Goal: Task Accomplishment & Management: Use online tool/utility

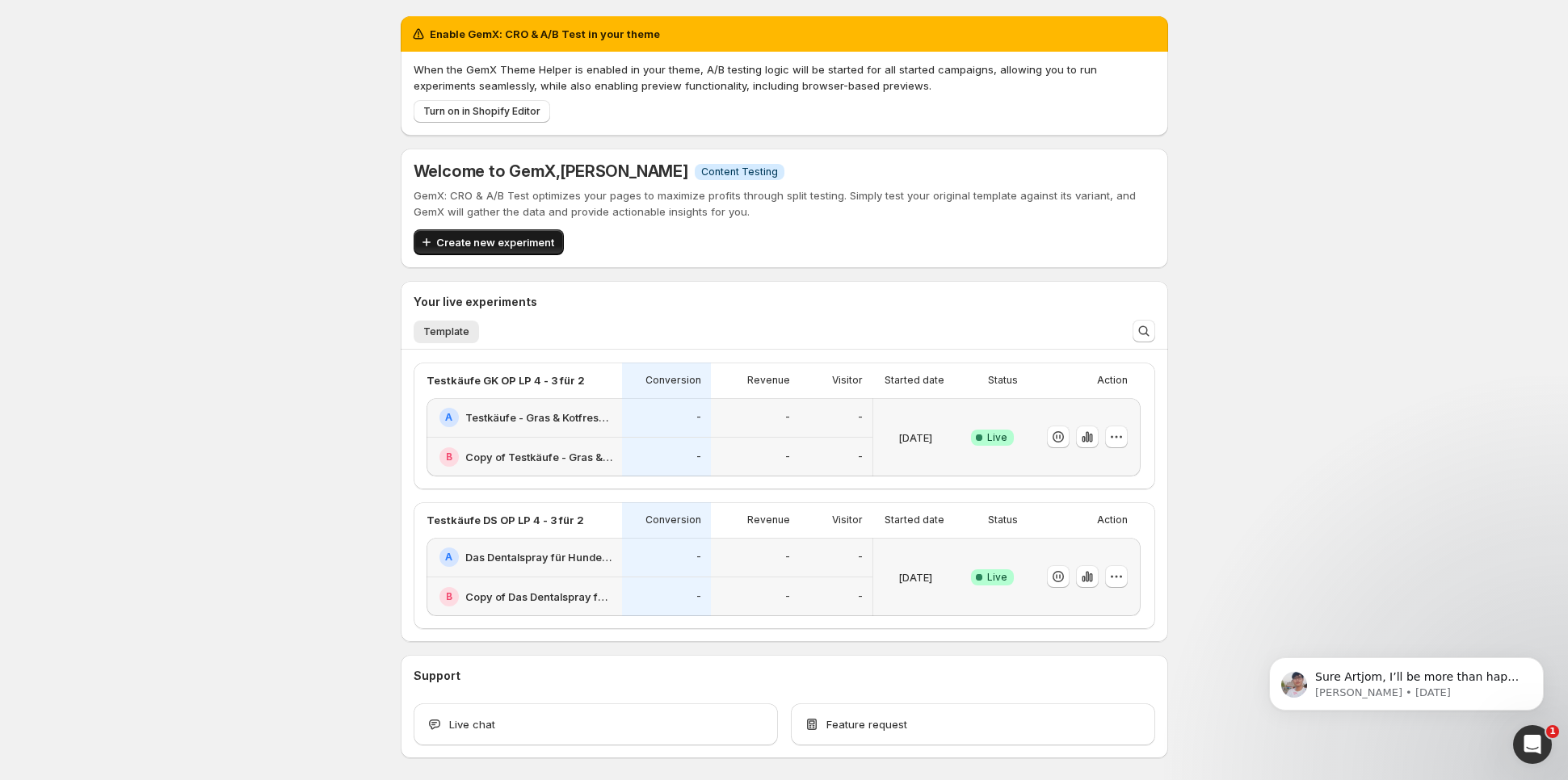
click at [437, 235] on span "Create new experiment" at bounding box center [495, 242] width 118 height 17
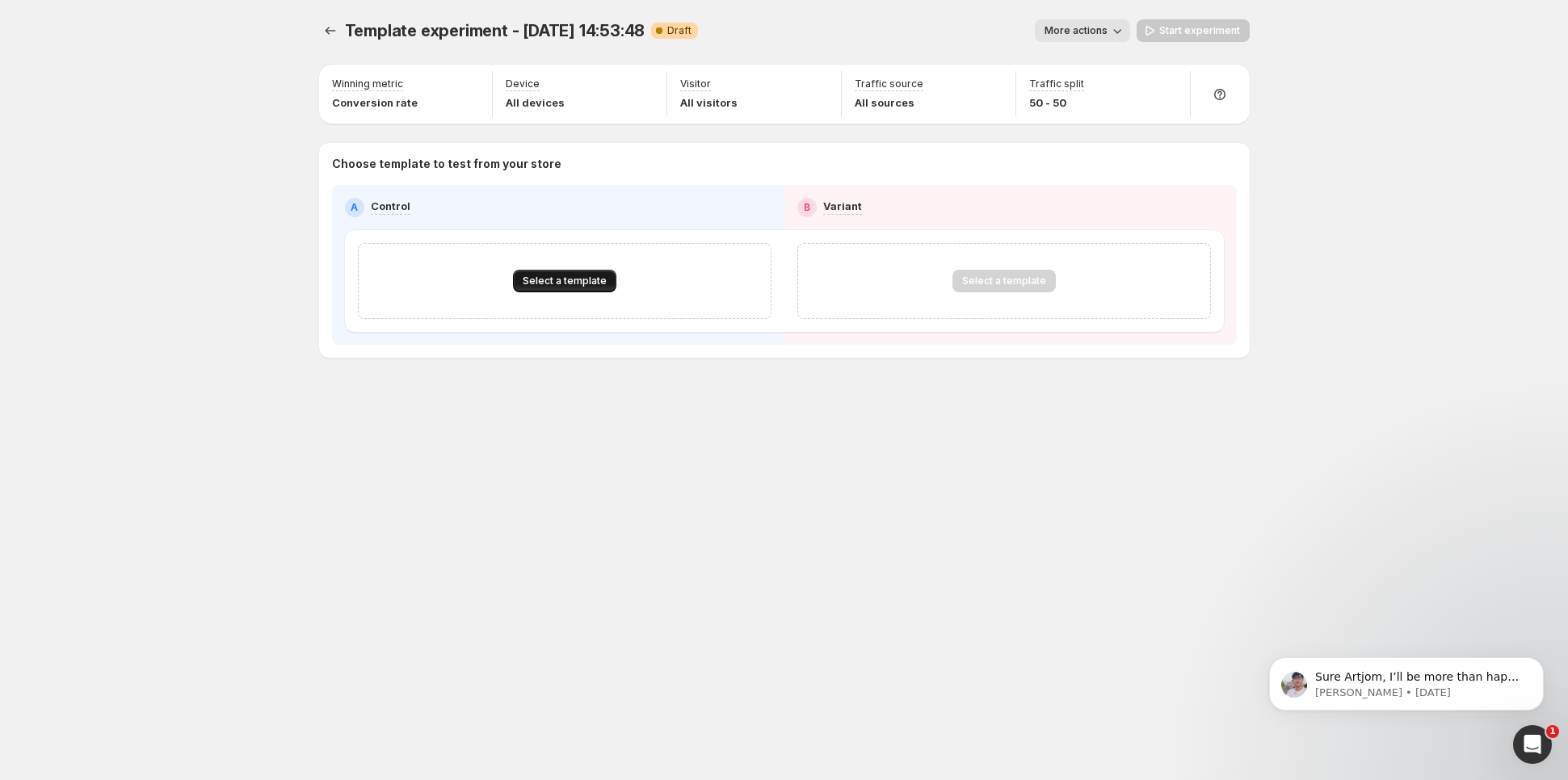
click at [582, 285] on span "Select a template" at bounding box center [565, 281] width 84 height 13
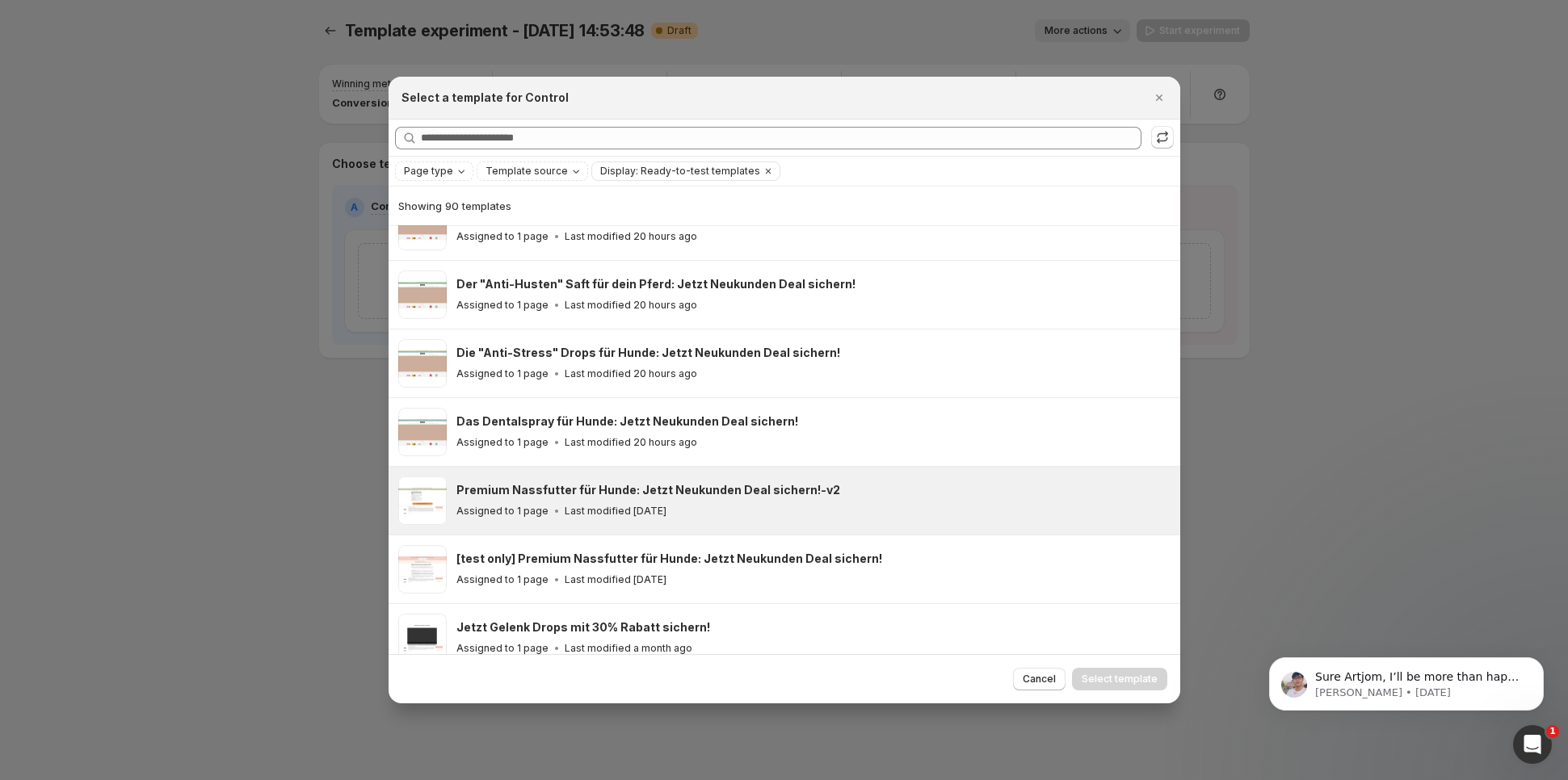
scroll to position [1163, 0]
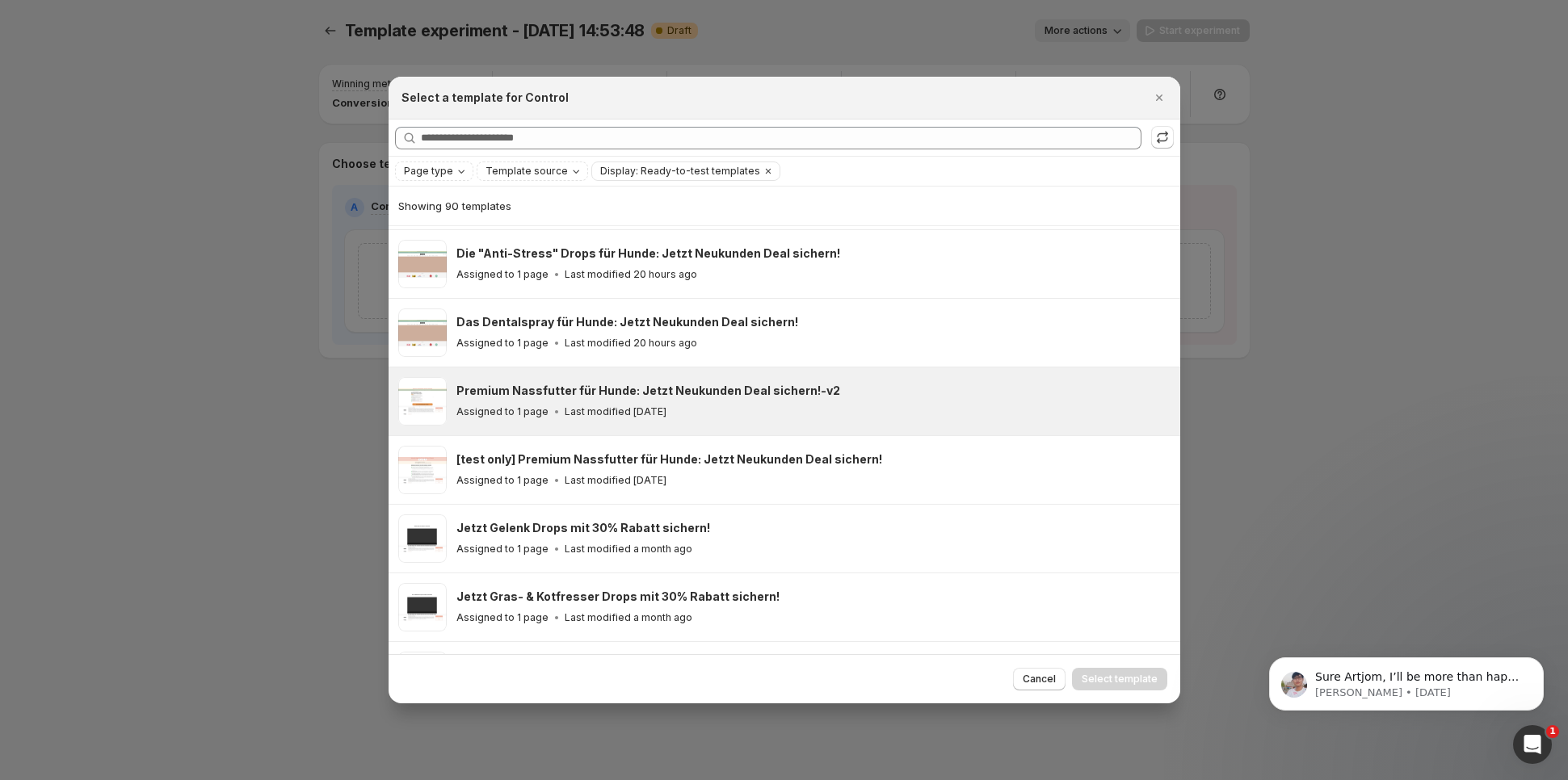
click at [621, 383] on h3 "Premium Nassfutter für Hunde: Jetzt Neukunden Deal sichern!-v2" at bounding box center [648, 391] width 384 height 17
click at [1159, 102] on div "Refresh to update" at bounding box center [1164, 108] width 111 height 36
click at [1158, 98] on icon "Close" at bounding box center [1158, 98] width 7 height 7
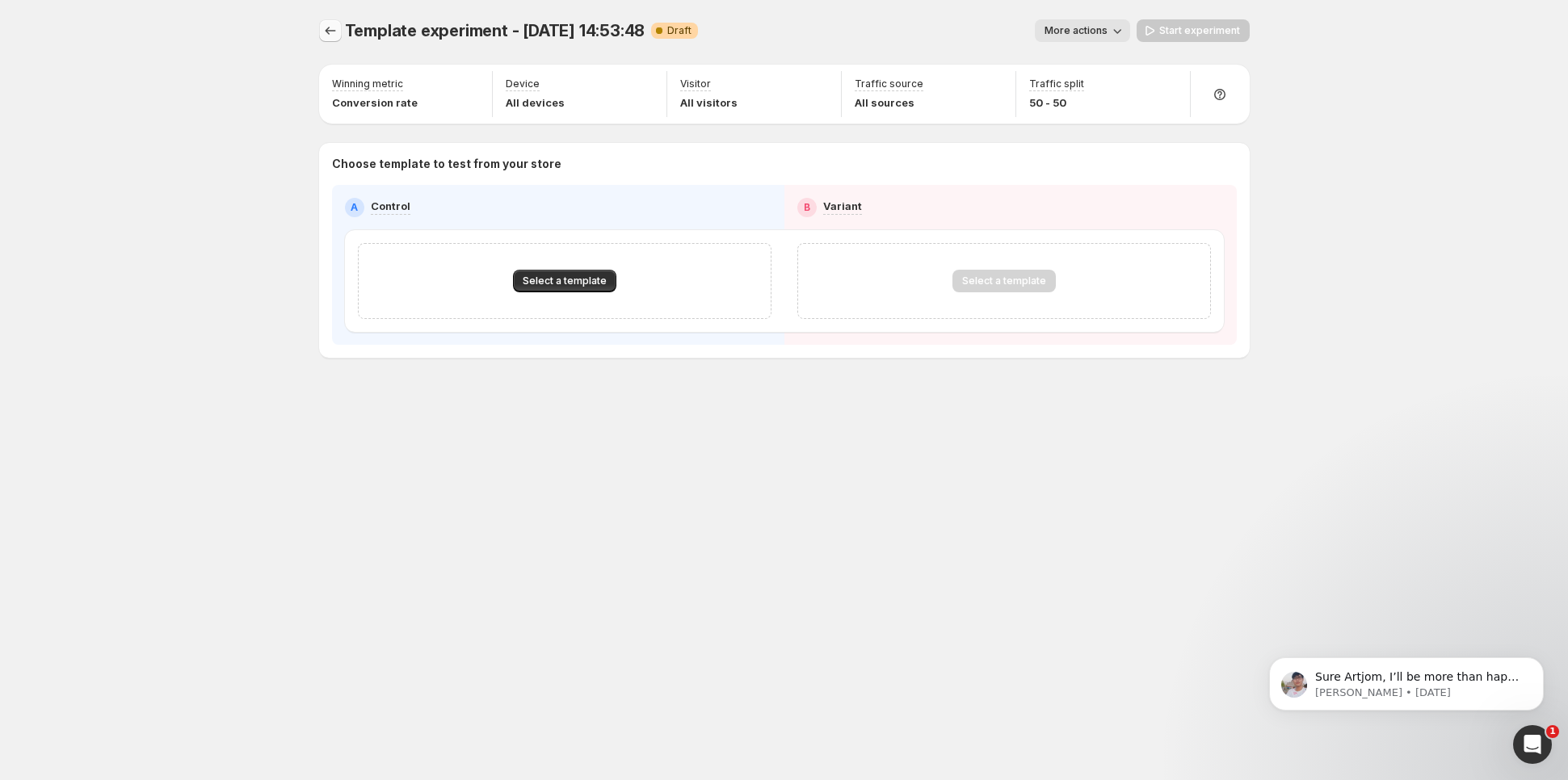
click at [326, 31] on icon "Experiments" at bounding box center [330, 31] width 11 height 8
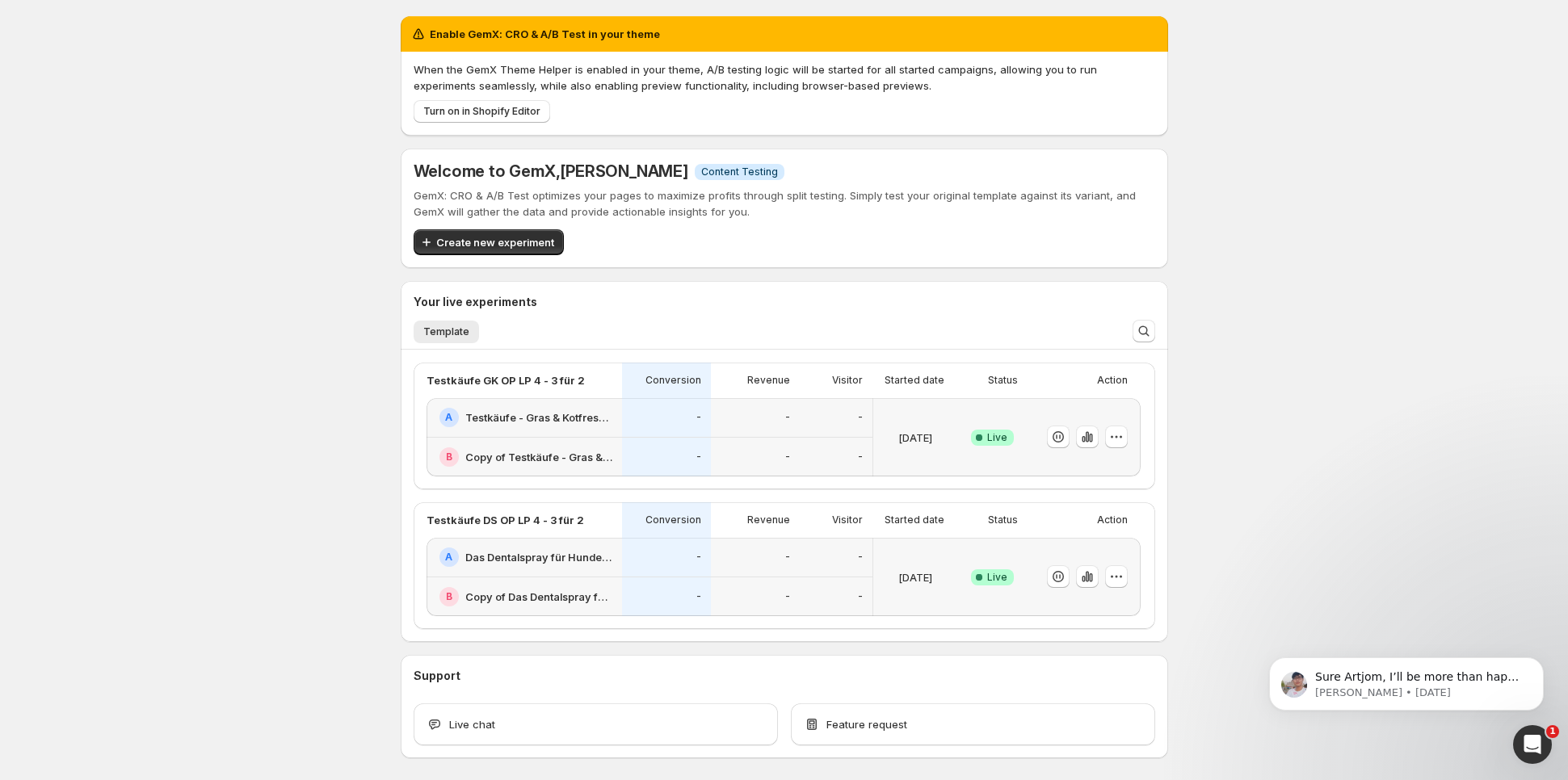
scroll to position [64, 0]
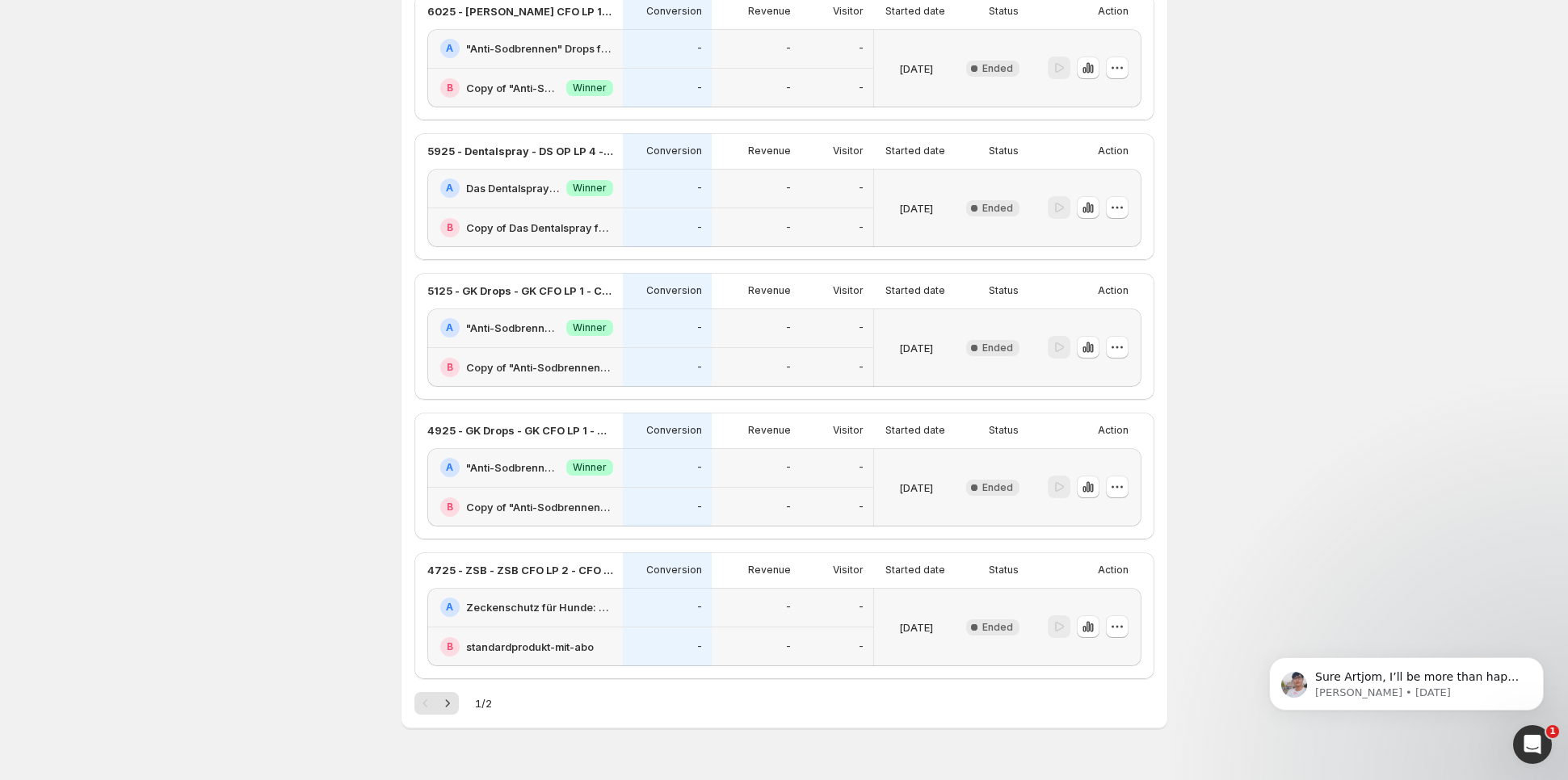
scroll to position [2285, 0]
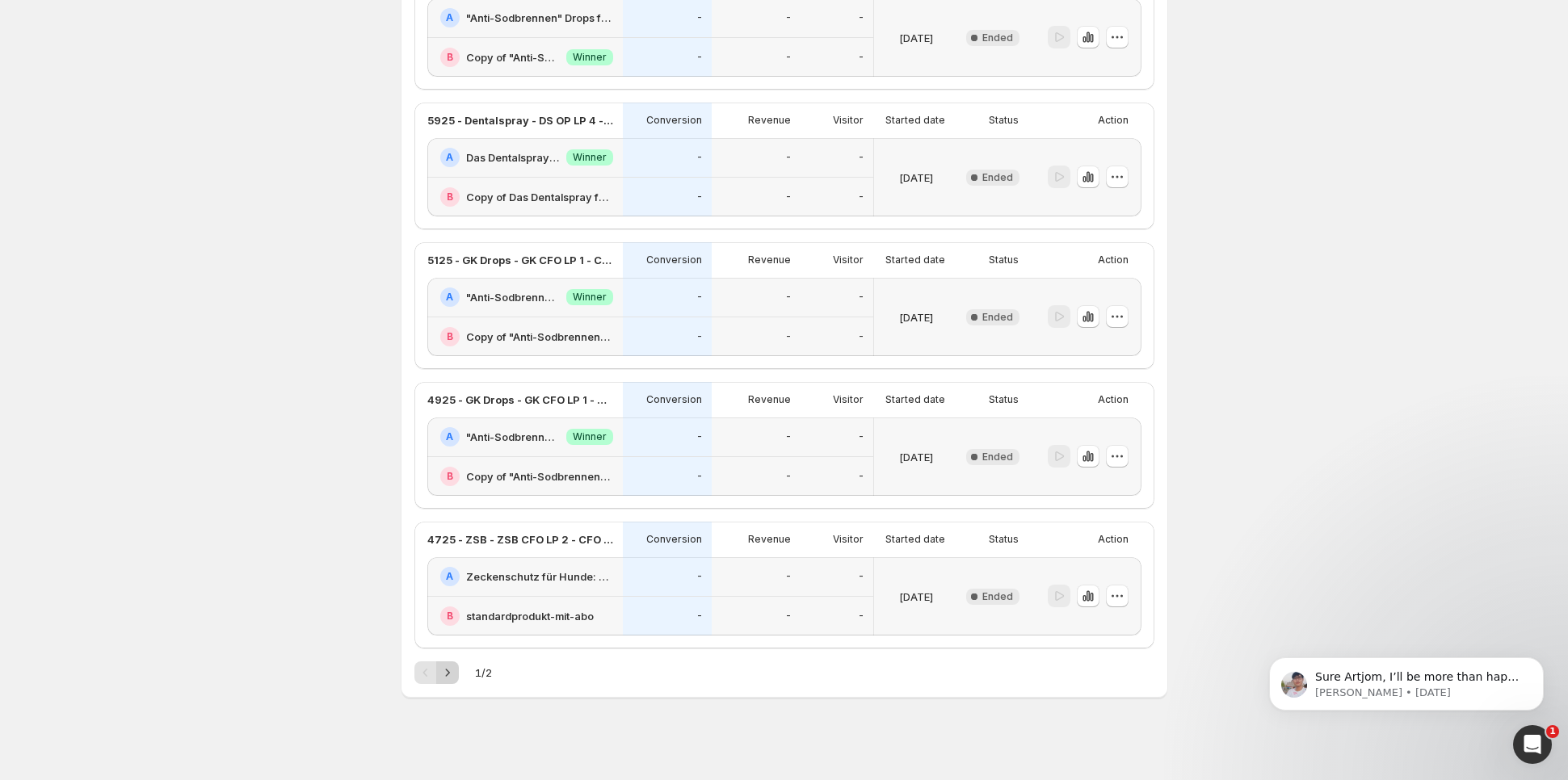
click at [449, 665] on icon "Next" at bounding box center [448, 673] width 17 height 17
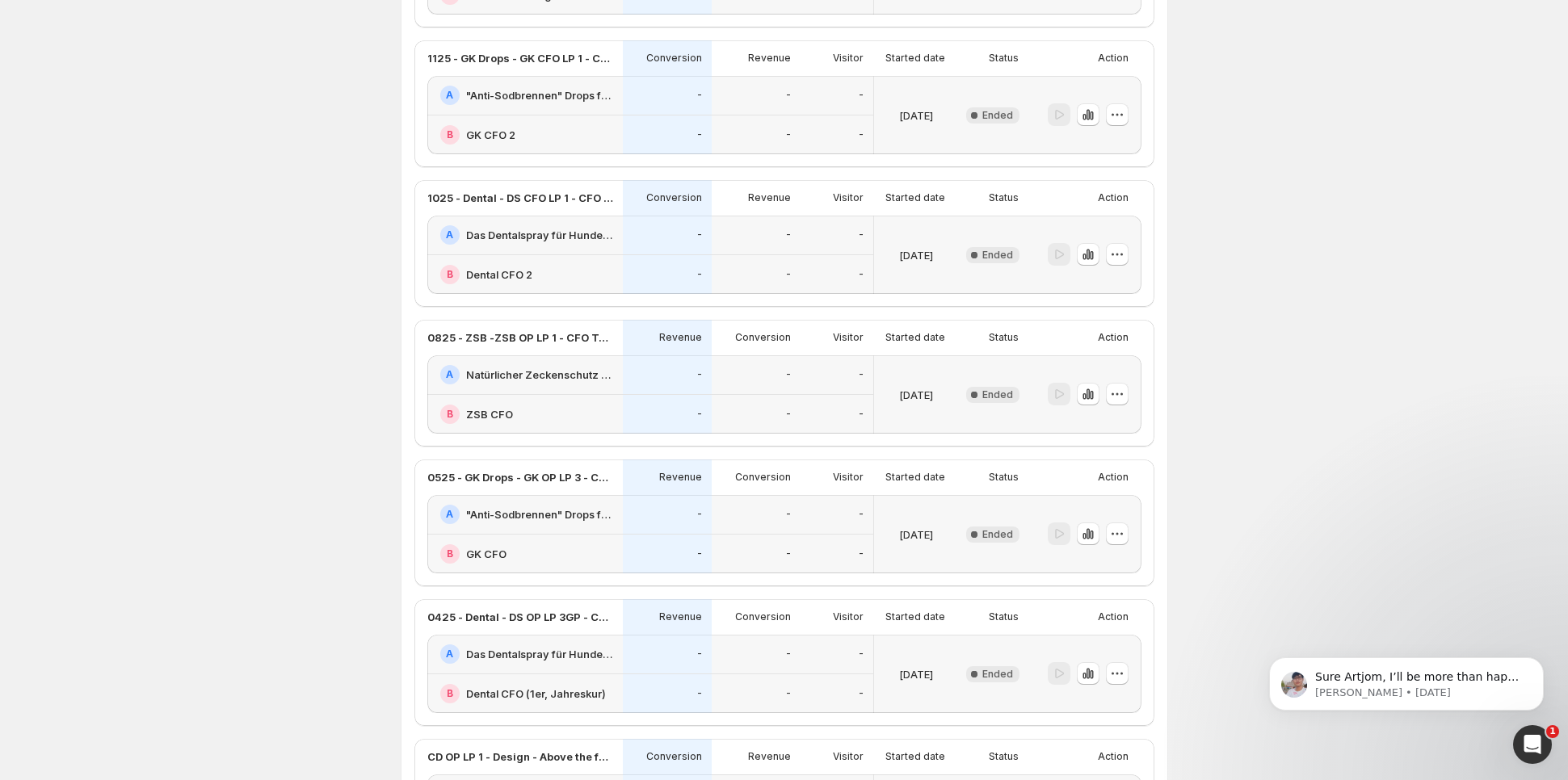
scroll to position [891, 0]
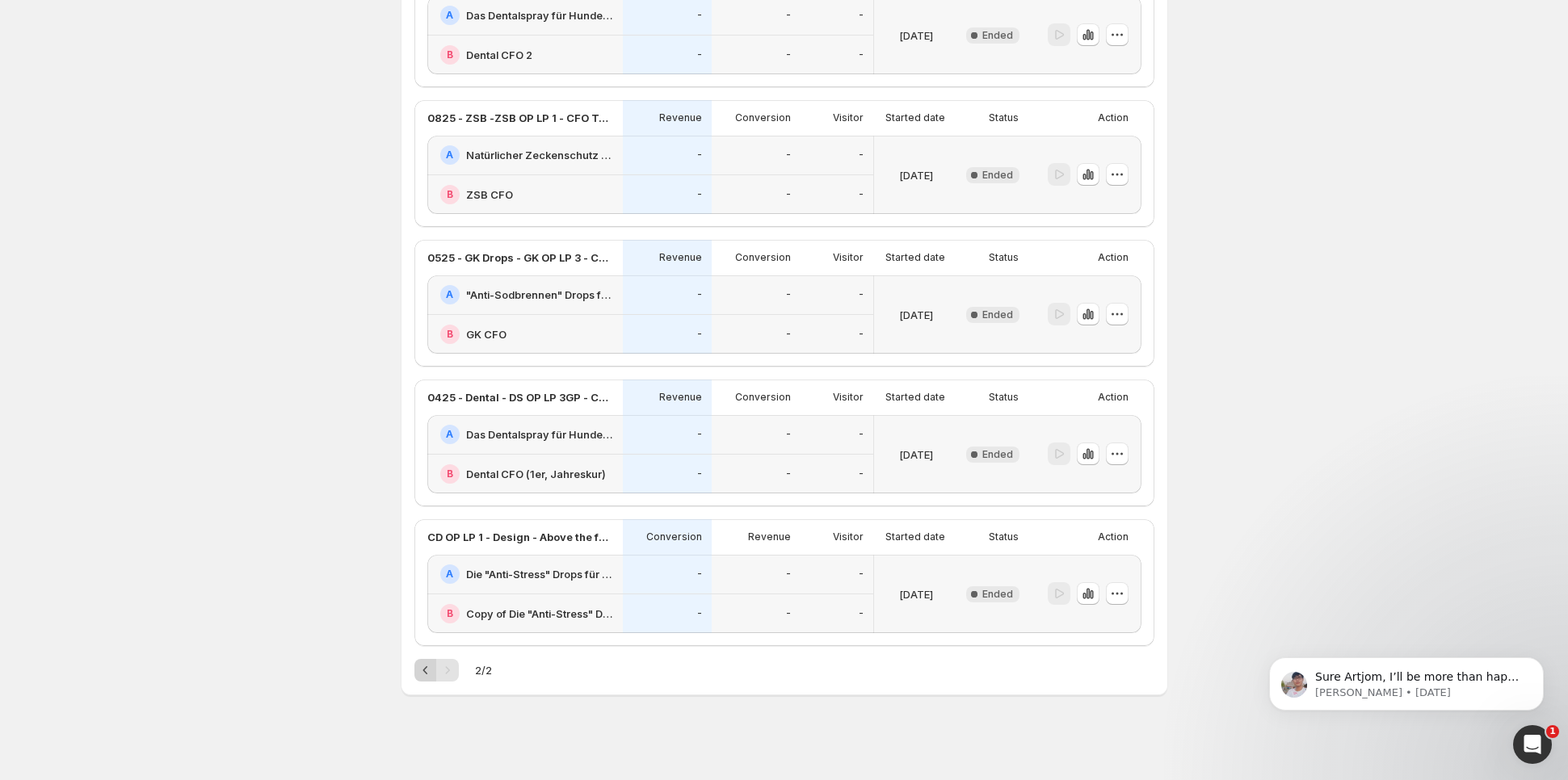
click at [430, 665] on icon "Previous" at bounding box center [426, 670] width 17 height 17
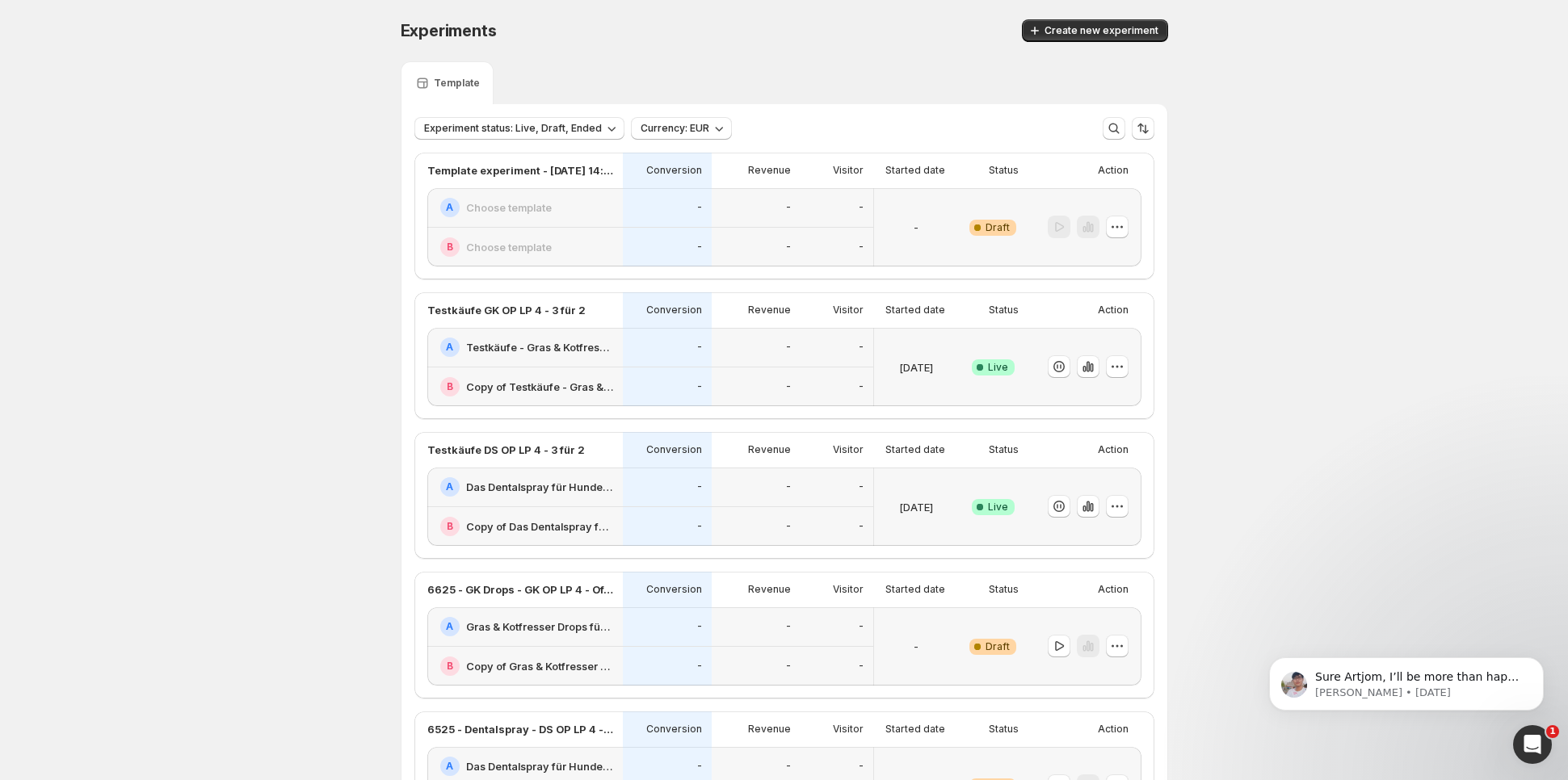
scroll to position [36, 0]
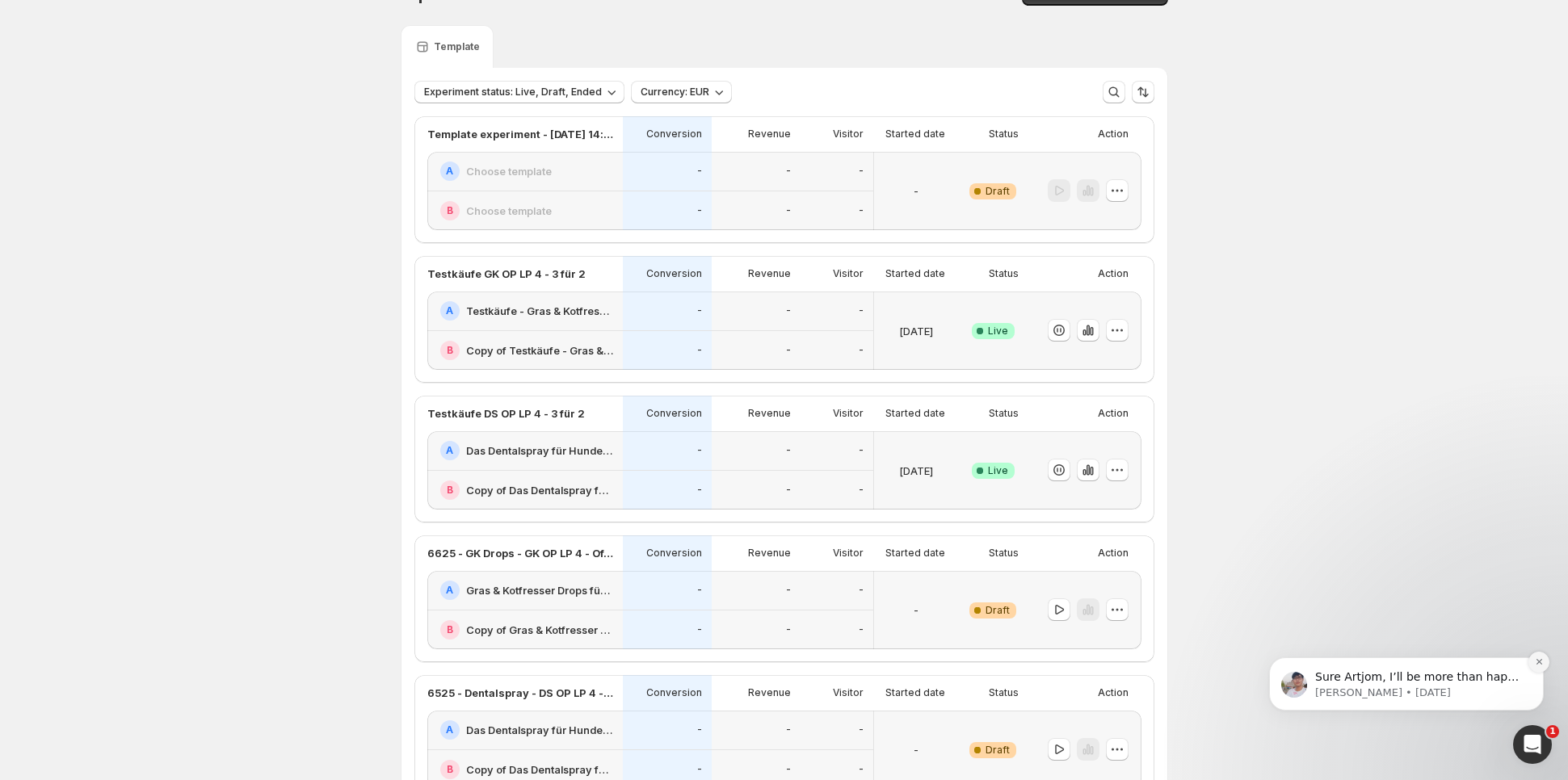
click at [1535, 661] on icon "Dismiss notification" at bounding box center [1539, 661] width 9 height 9
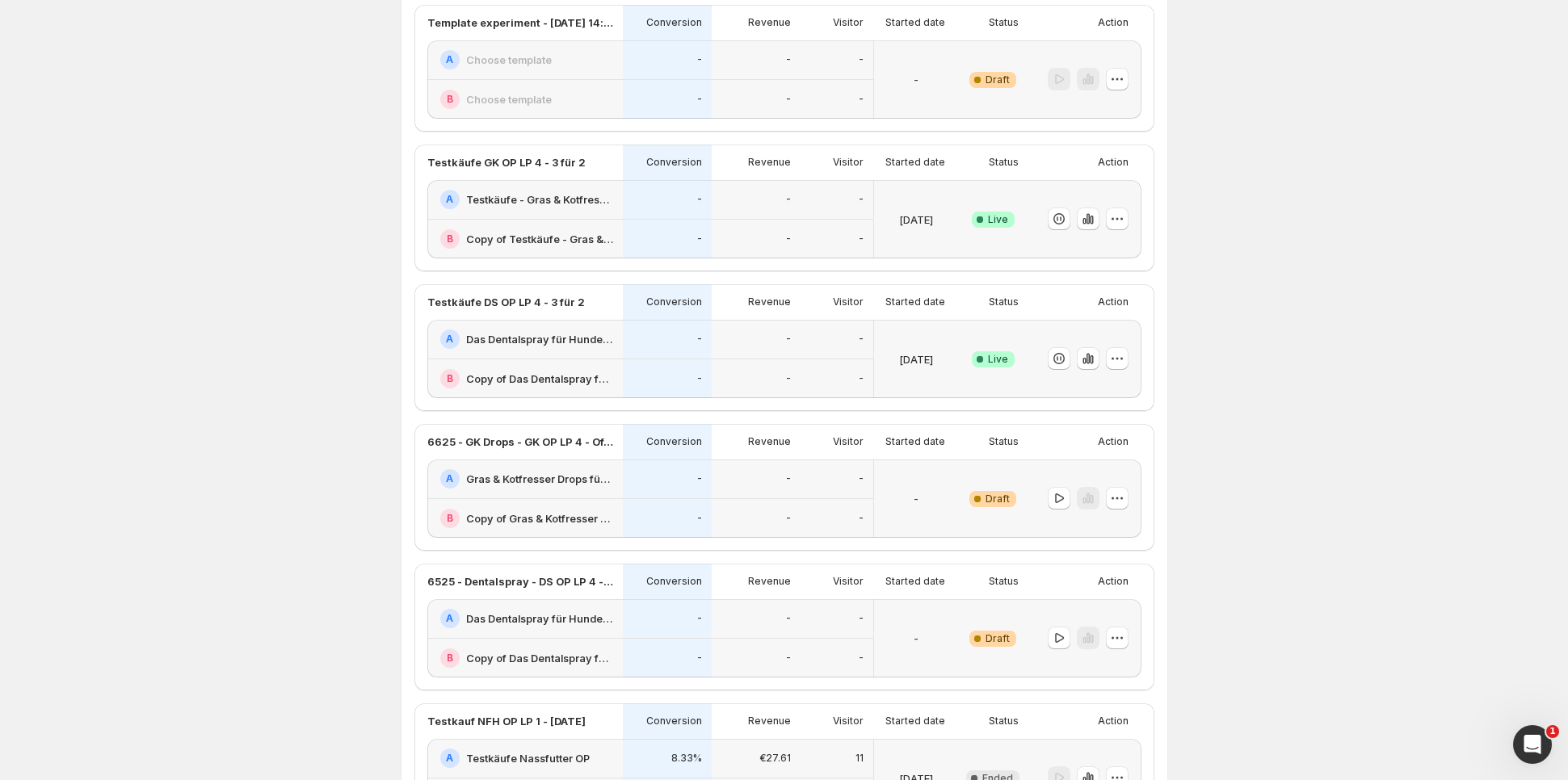
scroll to position [0, 0]
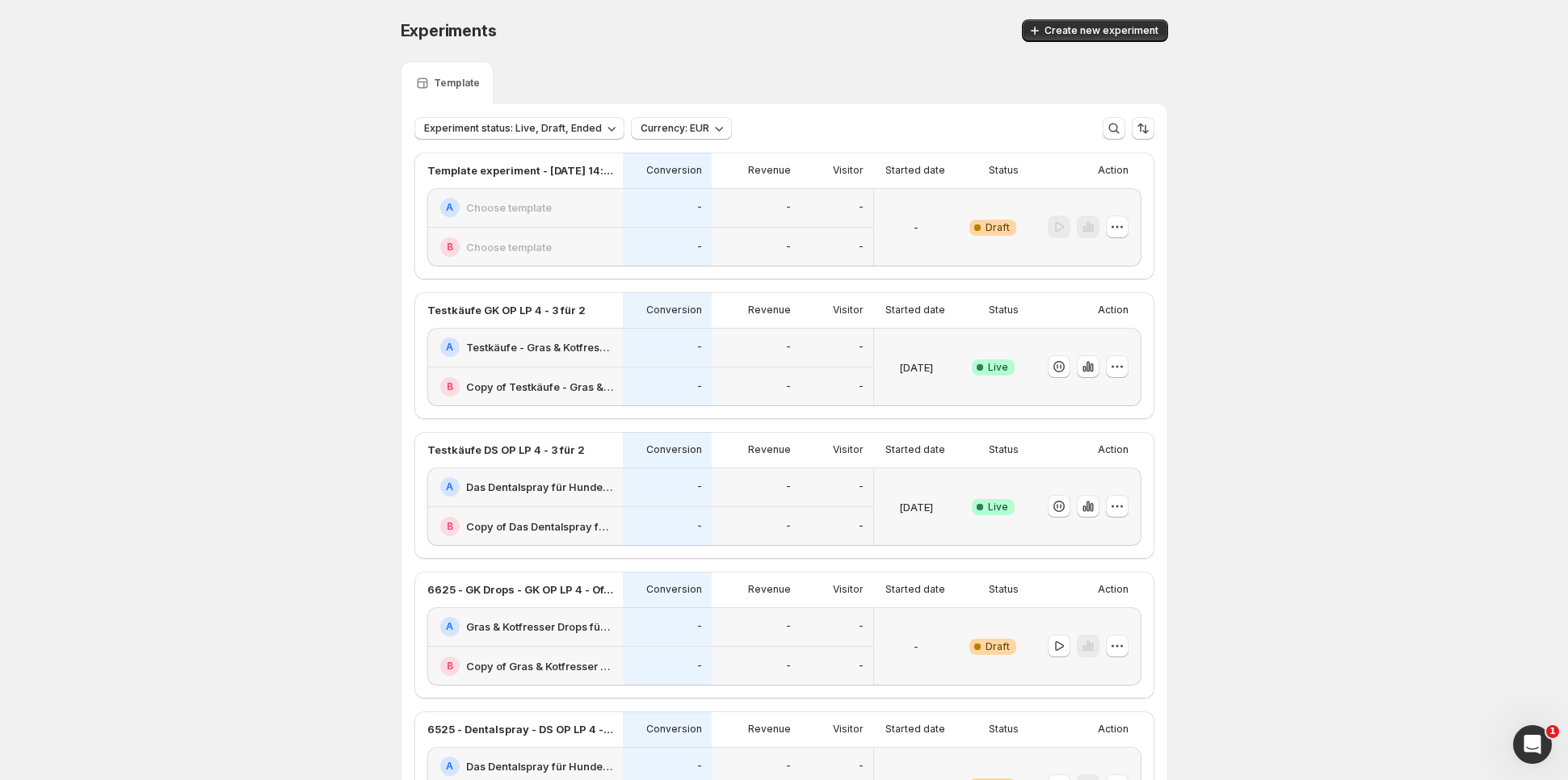
click at [824, 228] on div "-" at bounding box center [836, 248] width 73 height 40
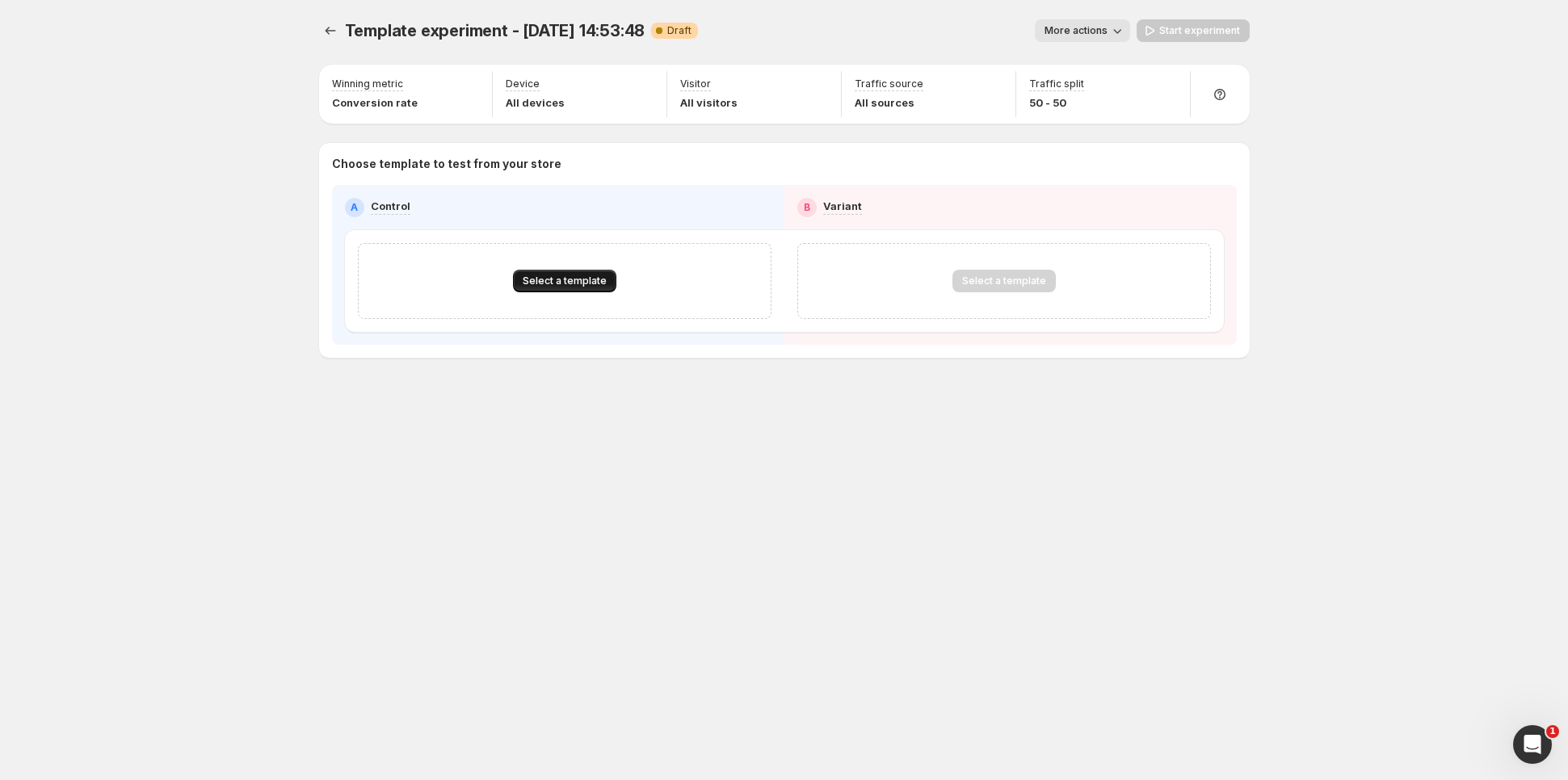
click at [556, 280] on span "Select a template" at bounding box center [565, 281] width 84 height 13
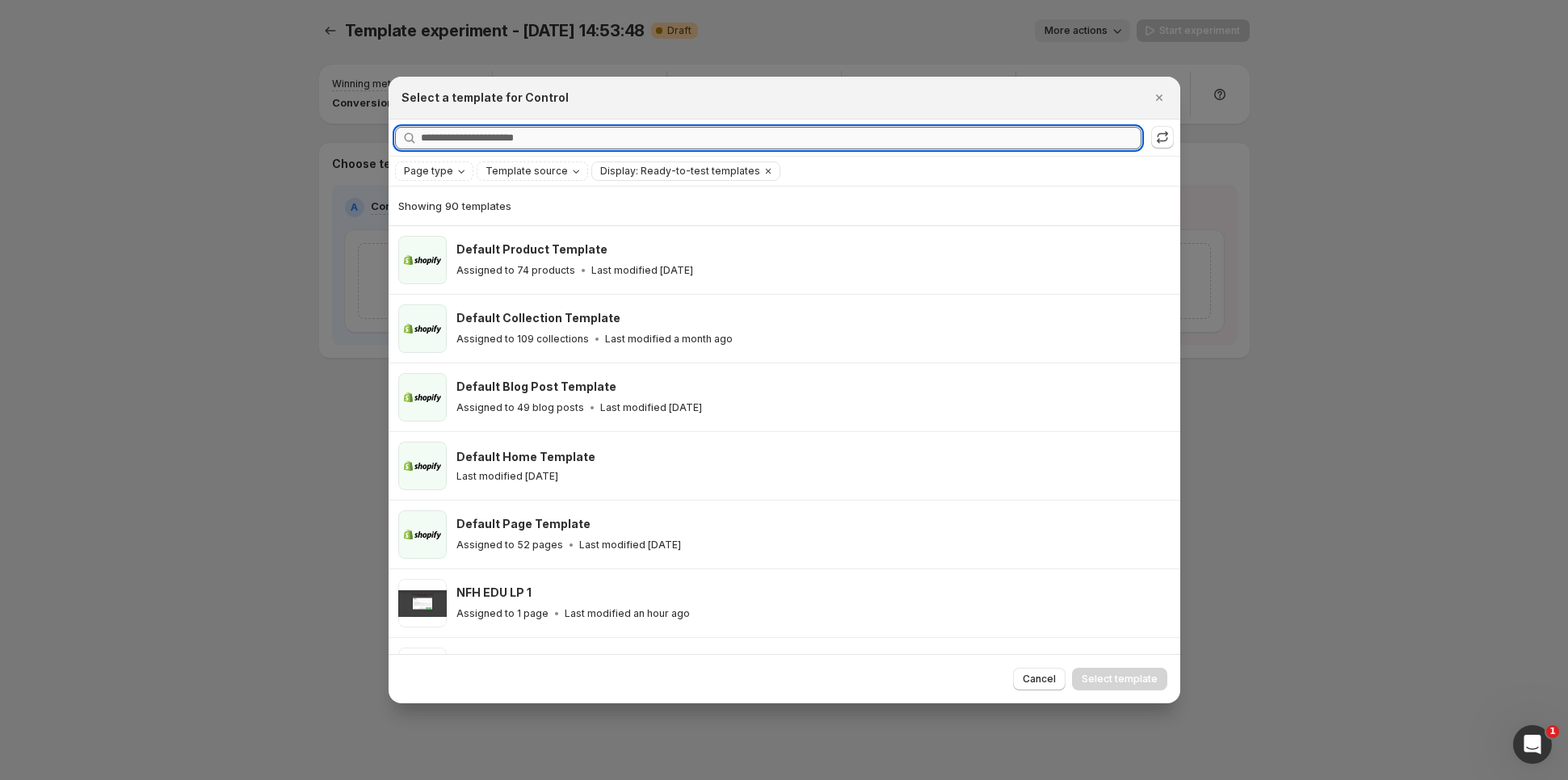
click at [617, 134] on input "Searching all templates" at bounding box center [781, 137] width 721 height 22
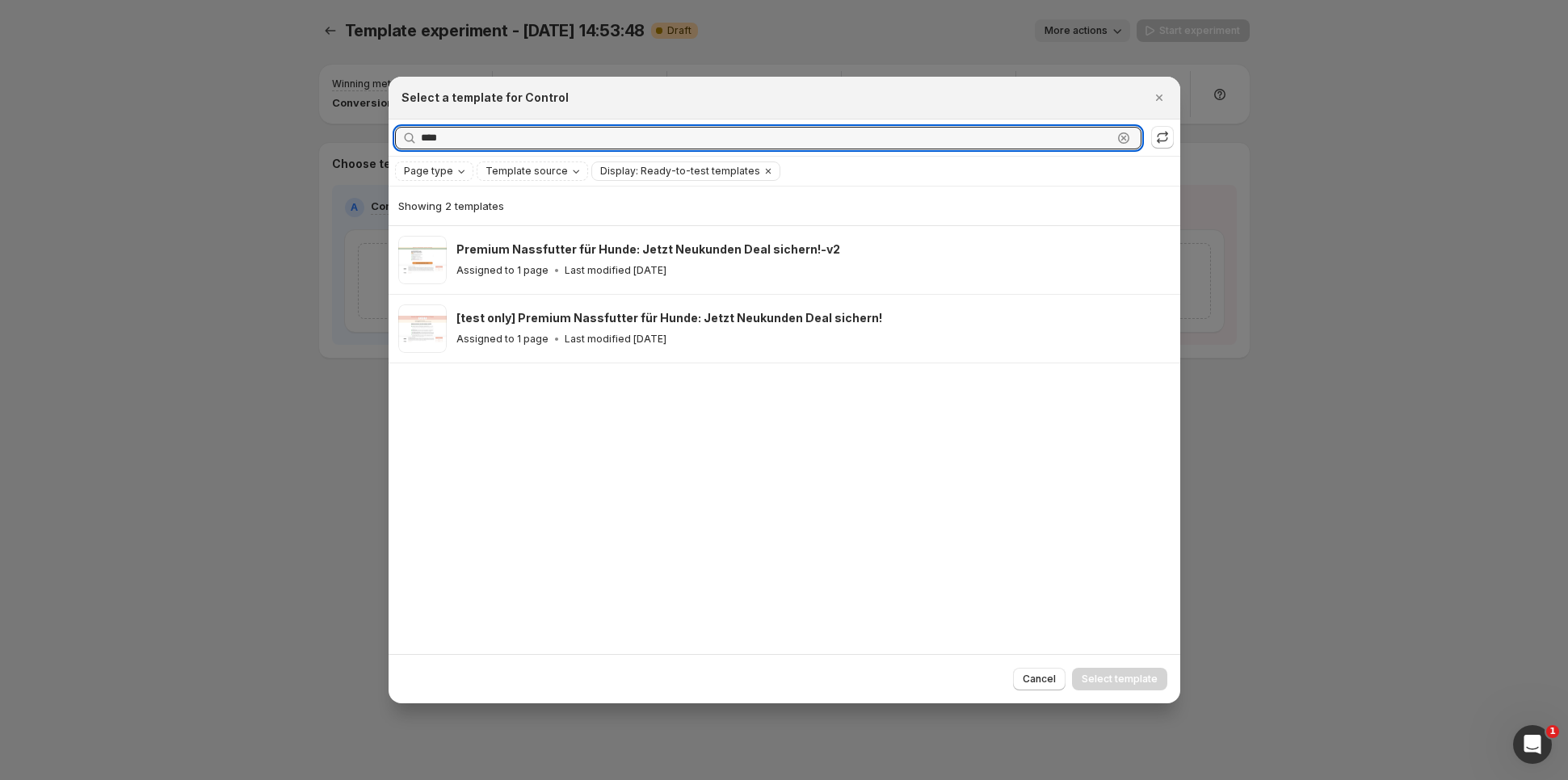
type input "****"
click at [461, 169] on icon "Page type" at bounding box center [461, 171] width 13 height 13
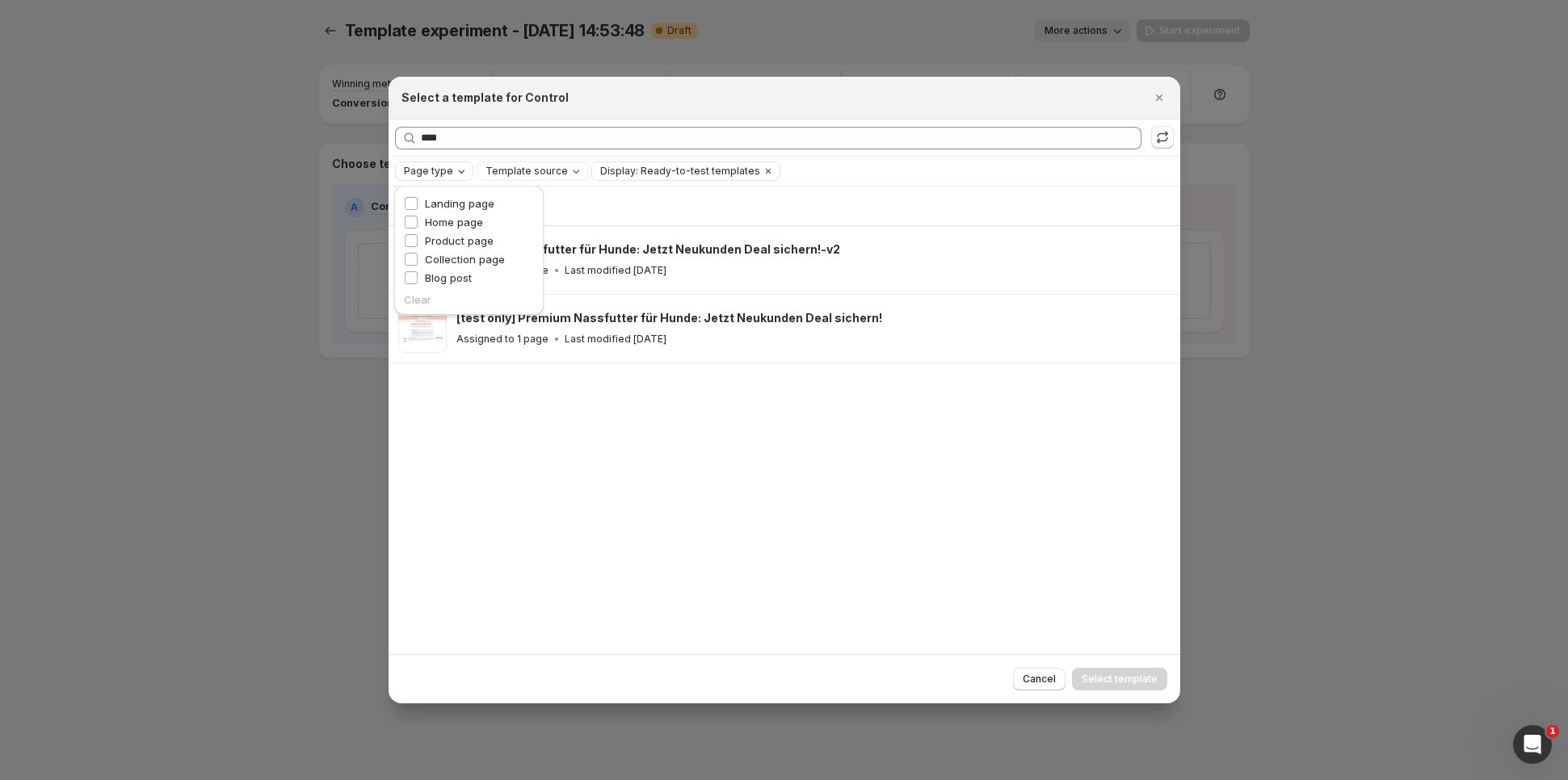
click at [461, 169] on icon "Page type" at bounding box center [461, 171] width 13 height 13
click at [761, 172] on icon "Clear" at bounding box center [768, 171] width 13 height 13
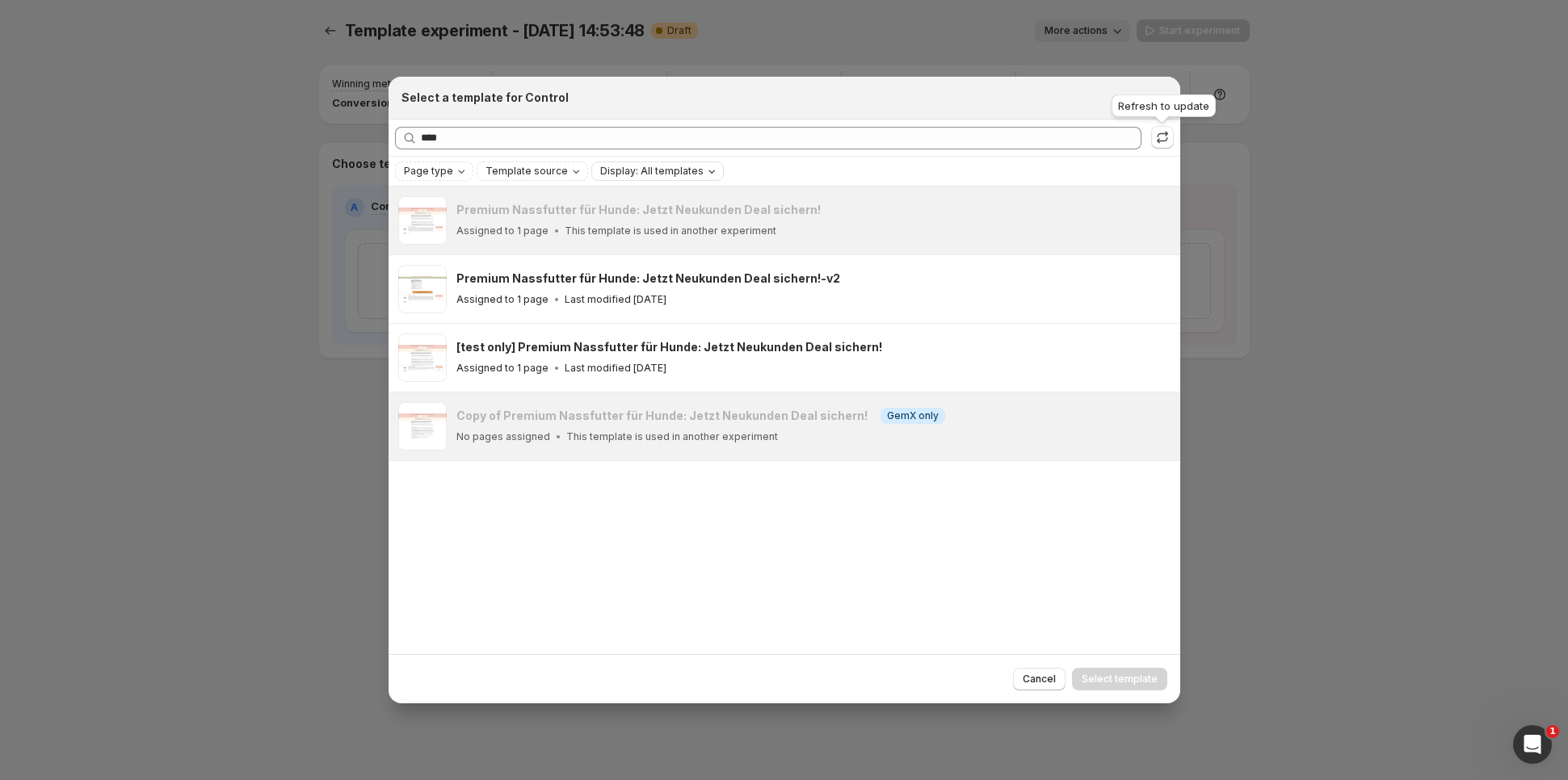
click at [1159, 103] on div "Refresh to update" at bounding box center [1164, 108] width 111 height 36
click at [1161, 137] on icon ":rf8:" at bounding box center [1162, 137] width 17 height 17
click at [1157, 94] on icon "Close" at bounding box center [1159, 98] width 17 height 17
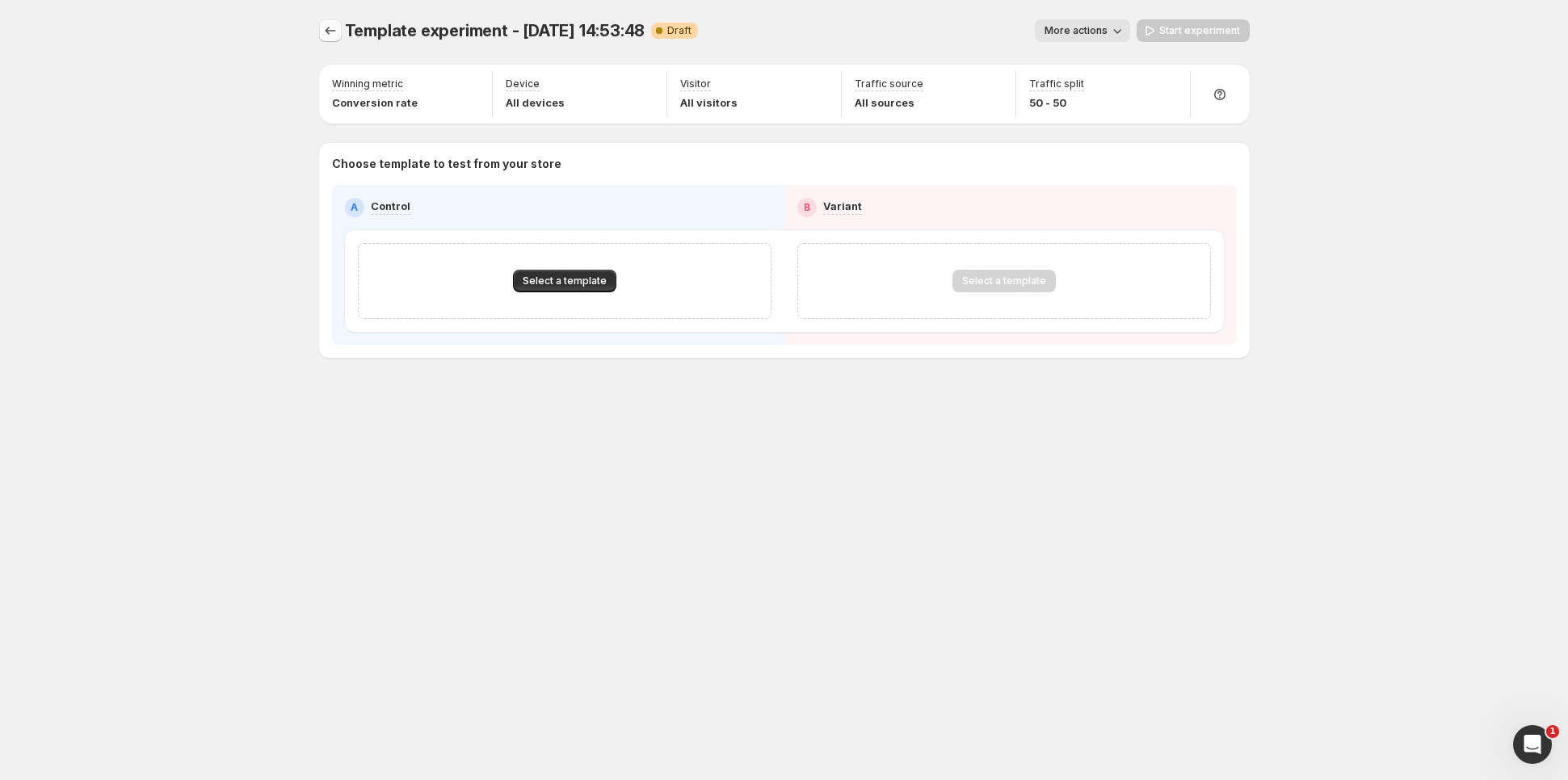
click at [331, 27] on icon "Experiments" at bounding box center [331, 31] width 17 height 17
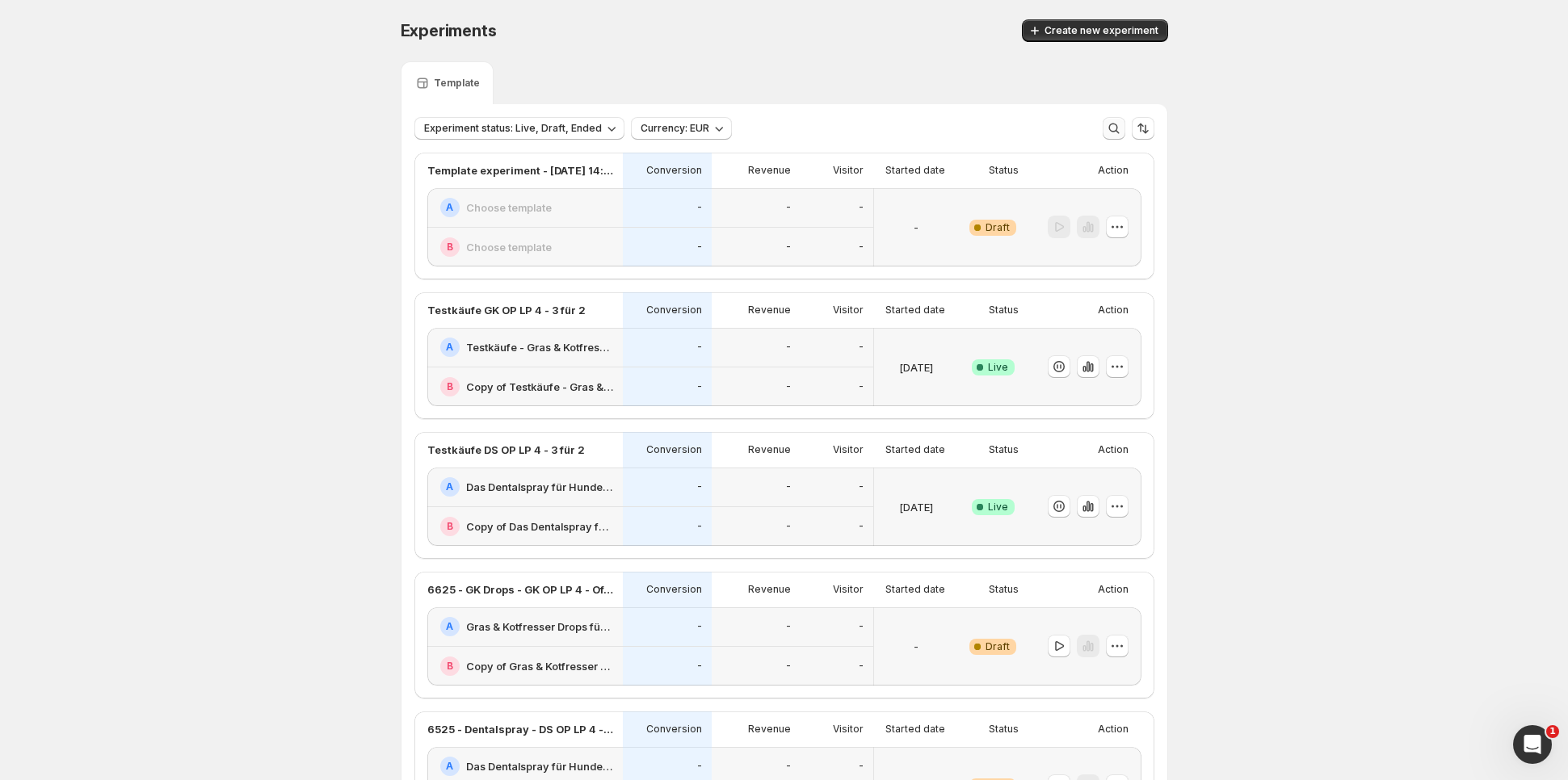
click at [1113, 130] on icon "button" at bounding box center [1114, 129] width 17 height 17
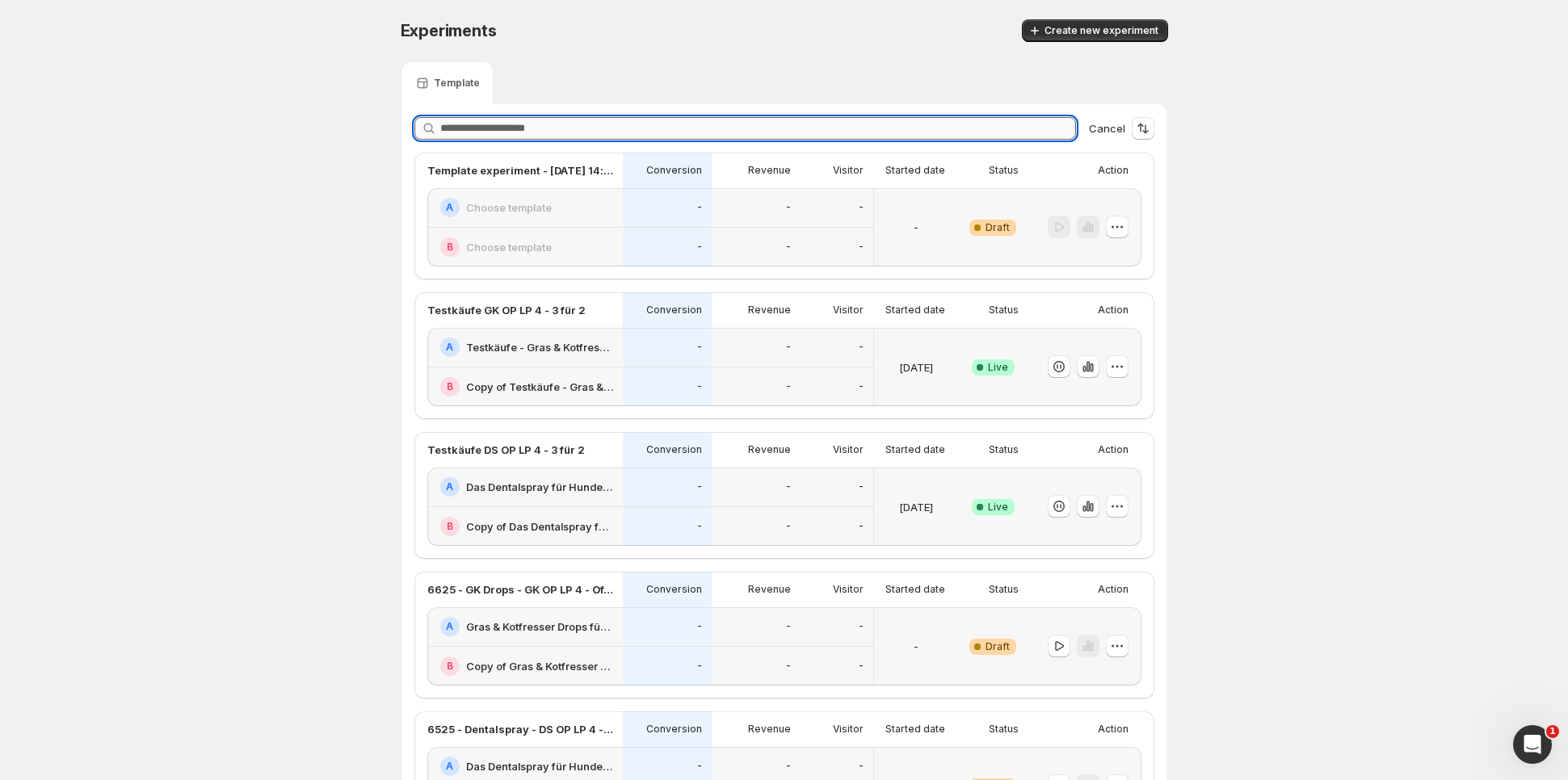
click at [998, 125] on input "text" at bounding box center [758, 128] width 636 height 22
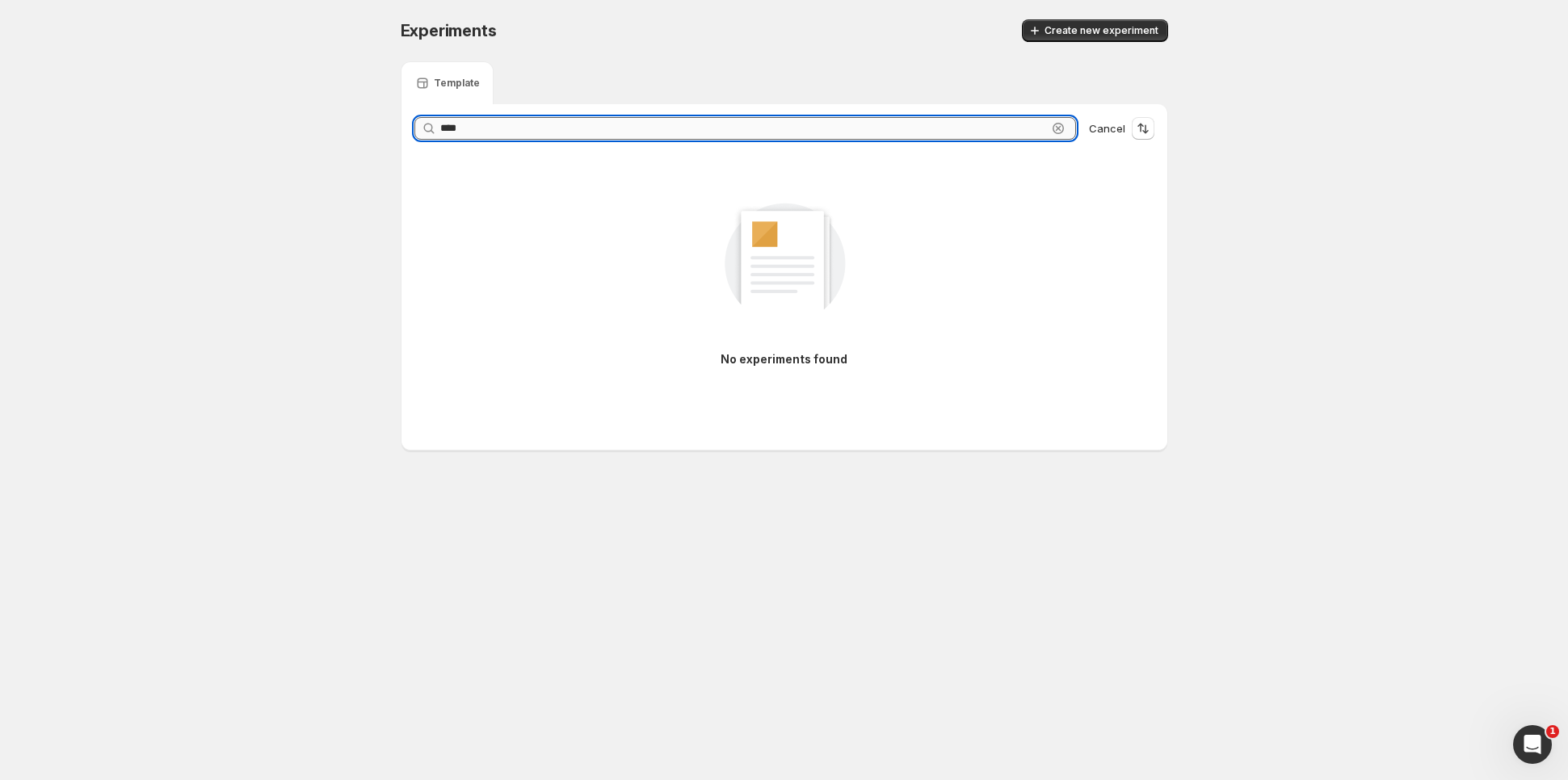
type input "*****"
click at [486, 132] on input "*****" at bounding box center [744, 128] width 607 height 22
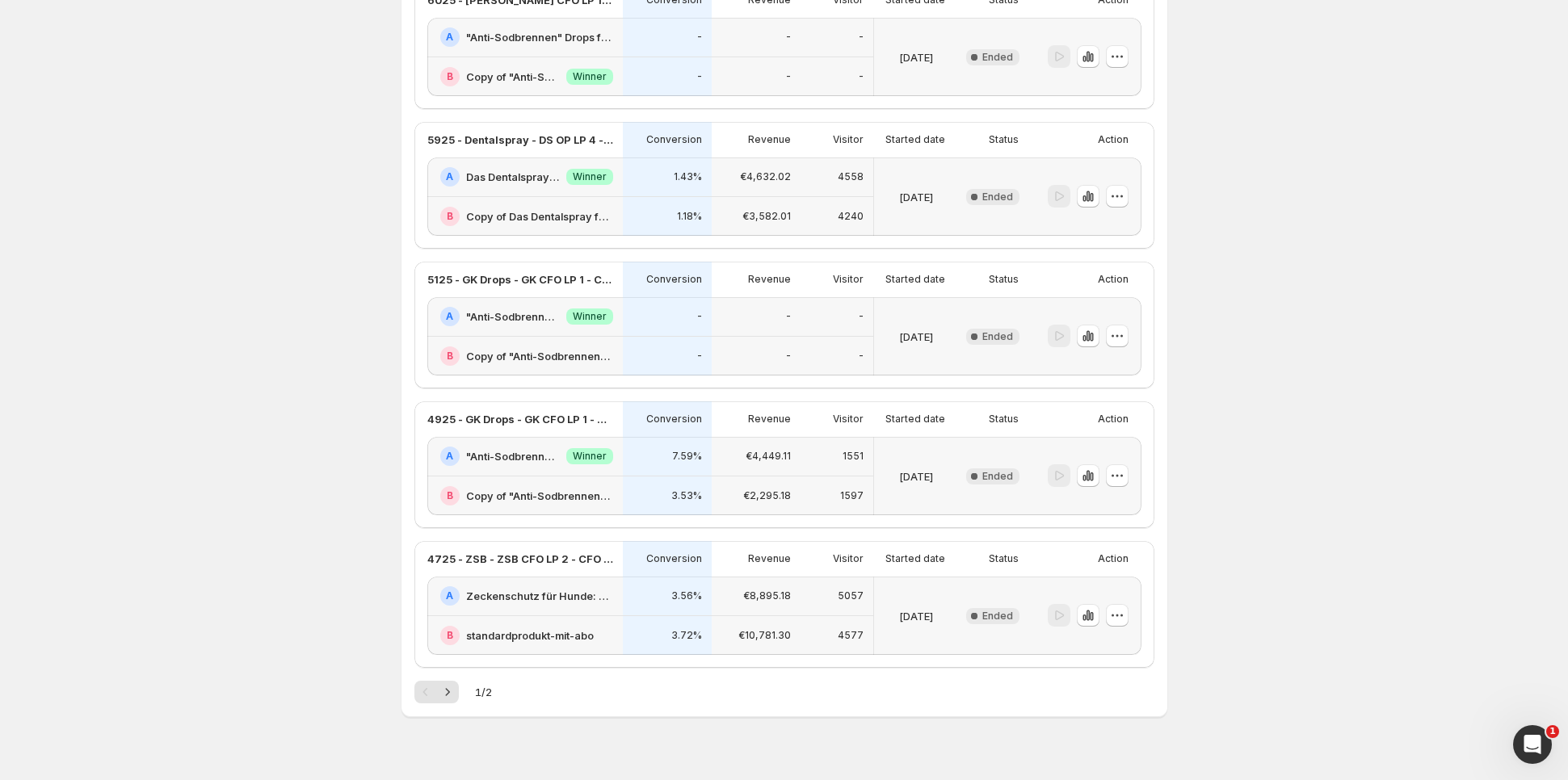
scroll to position [2267, 0]
click at [437, 681] on button "Next" at bounding box center [447, 690] width 22 height 22
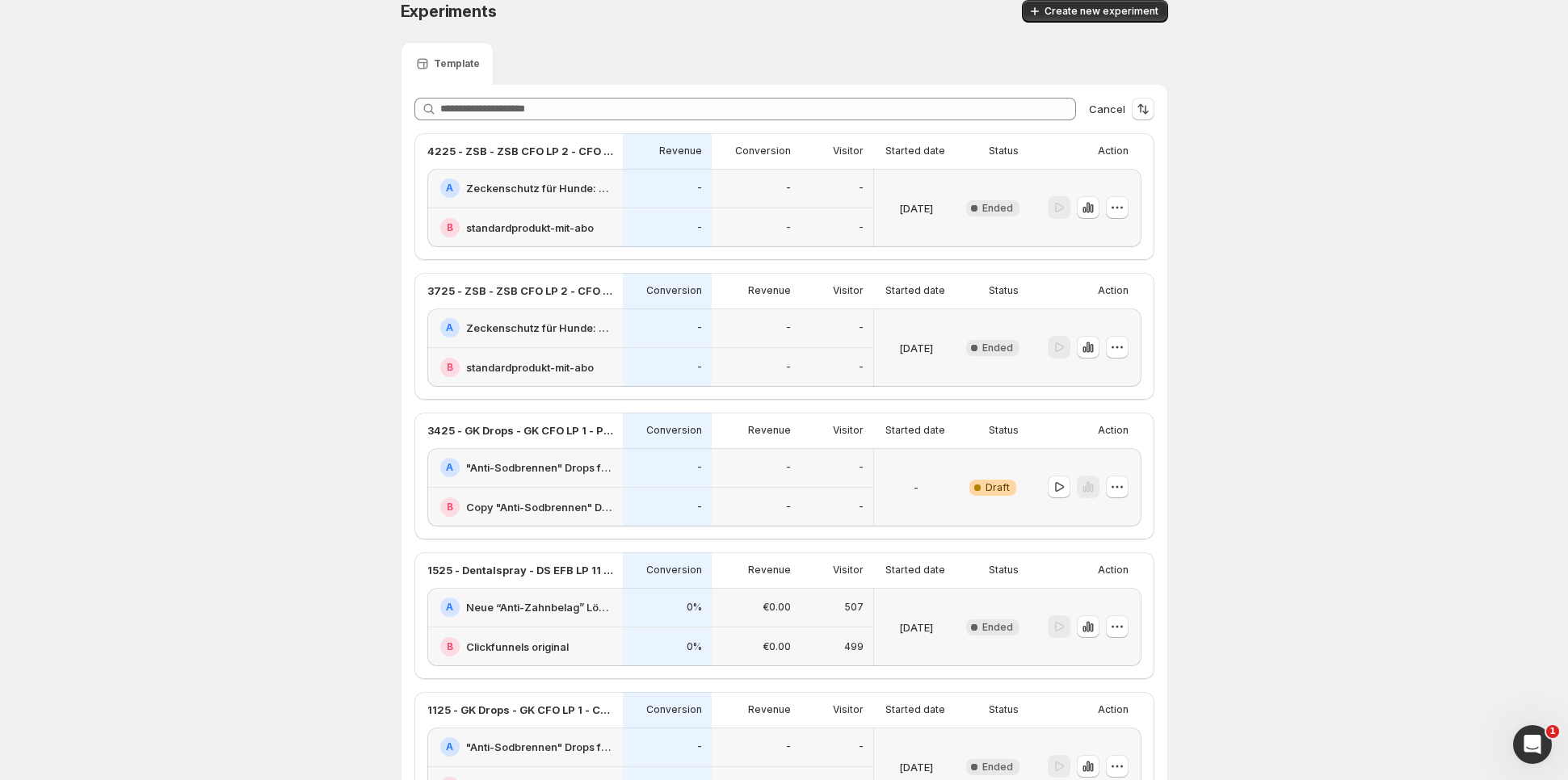
scroll to position [20, 0]
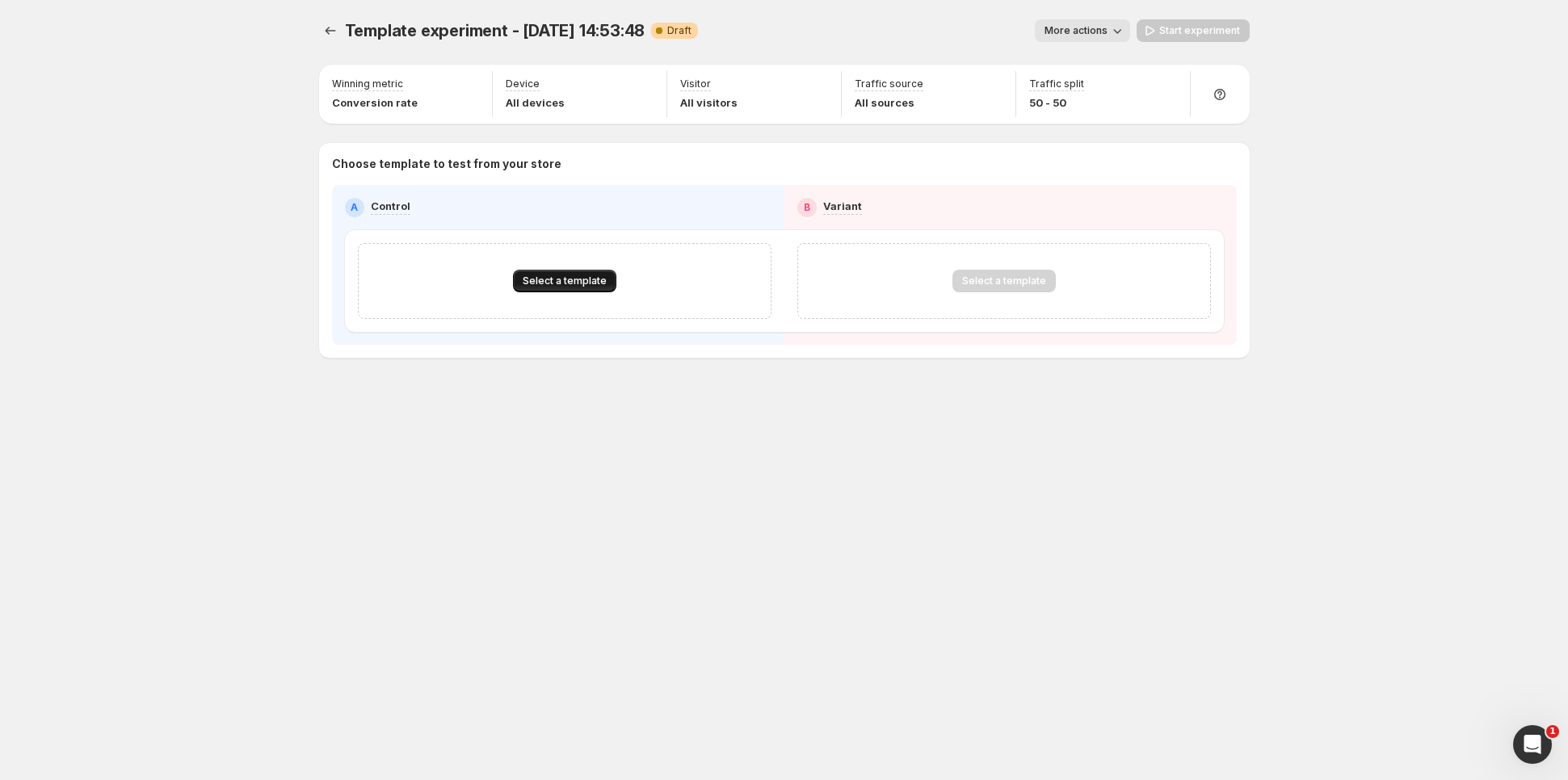
click at [582, 273] on button "Select a template" at bounding box center [564, 280] width 103 height 22
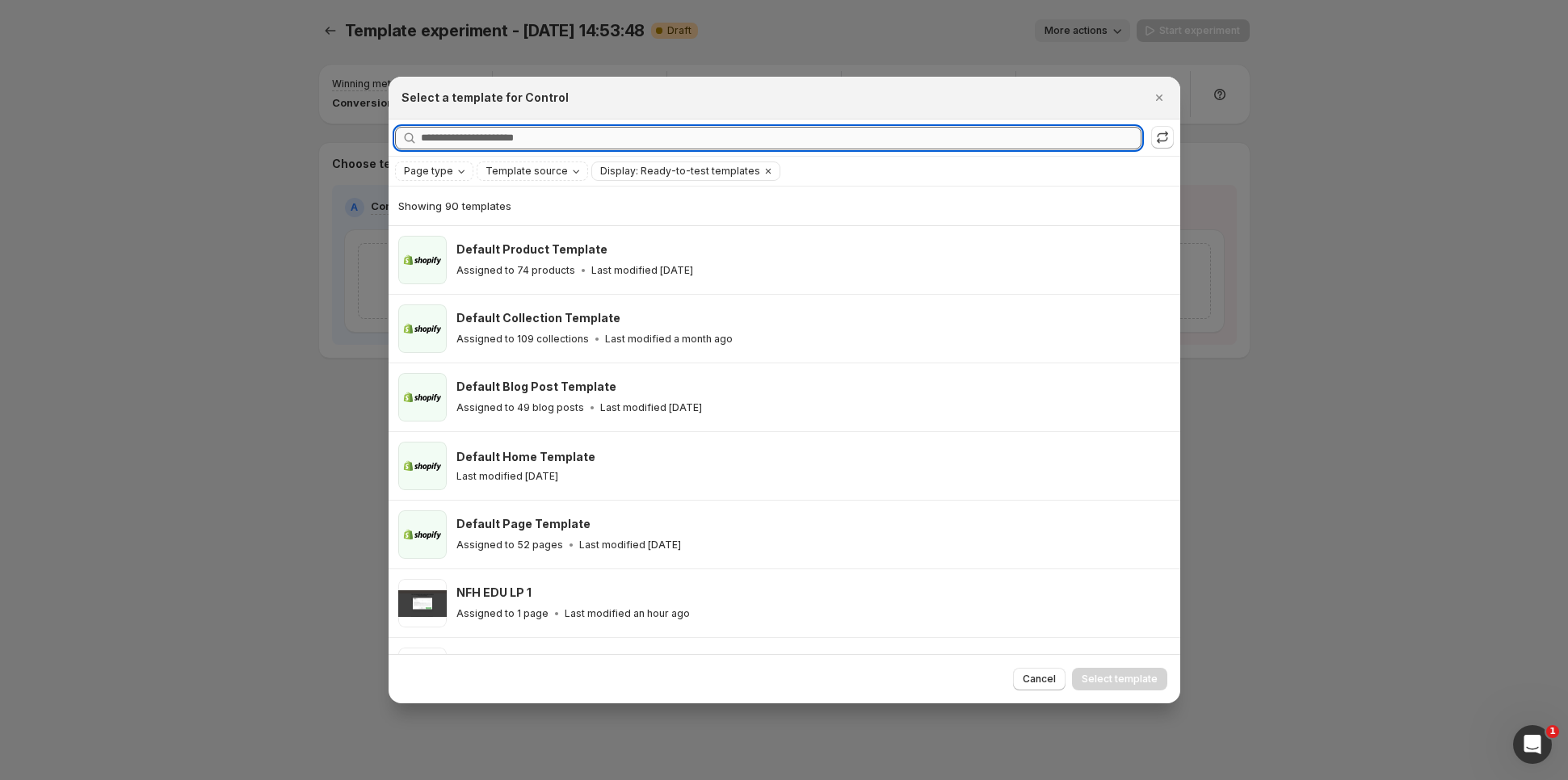
click at [674, 144] on input "Searching all templates" at bounding box center [781, 137] width 721 height 22
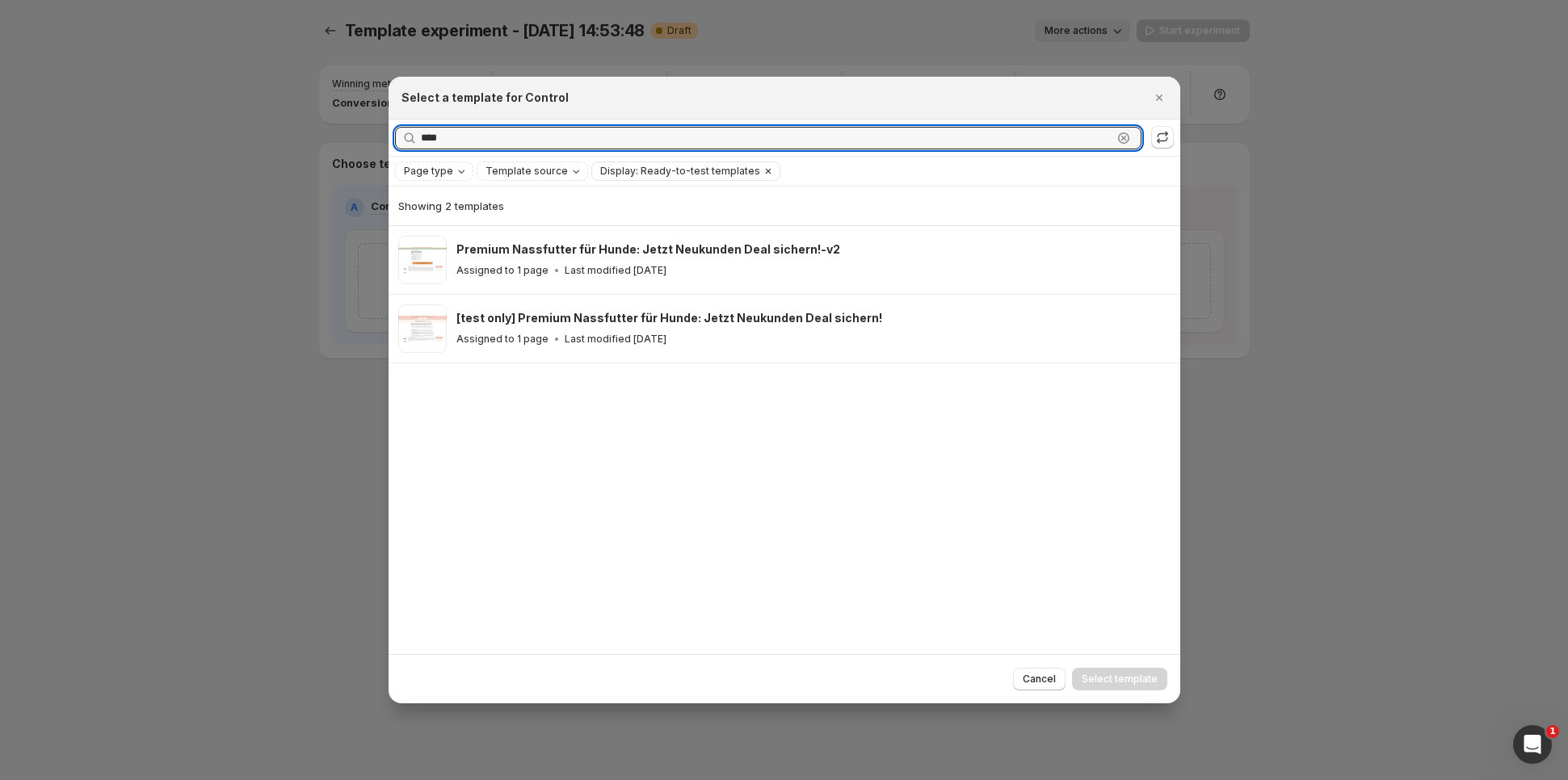
type input "****"
click at [761, 166] on icon "Clear" at bounding box center [768, 171] width 13 height 13
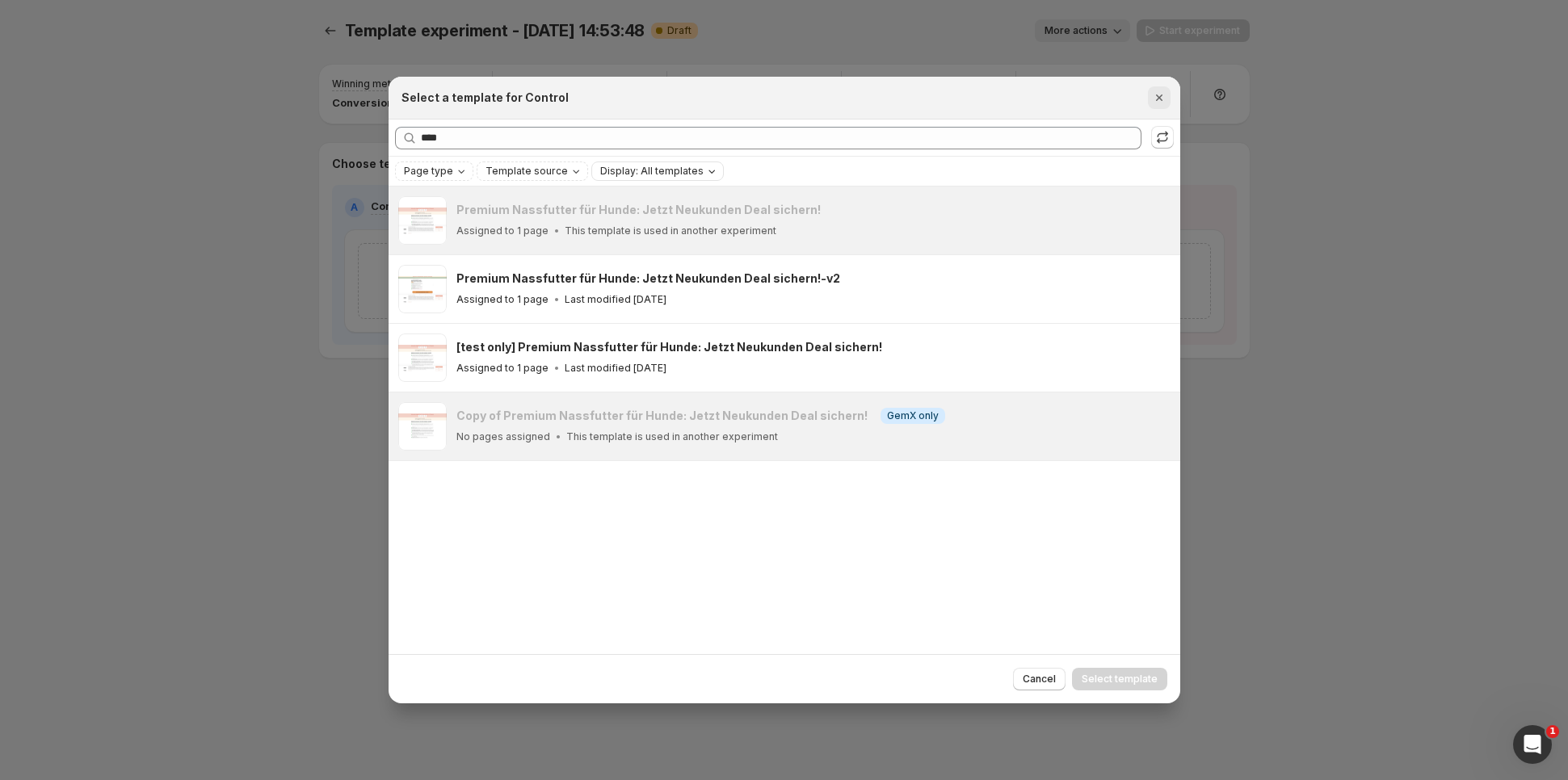
click at [1155, 93] on icon "Close" at bounding box center [1159, 98] width 17 height 17
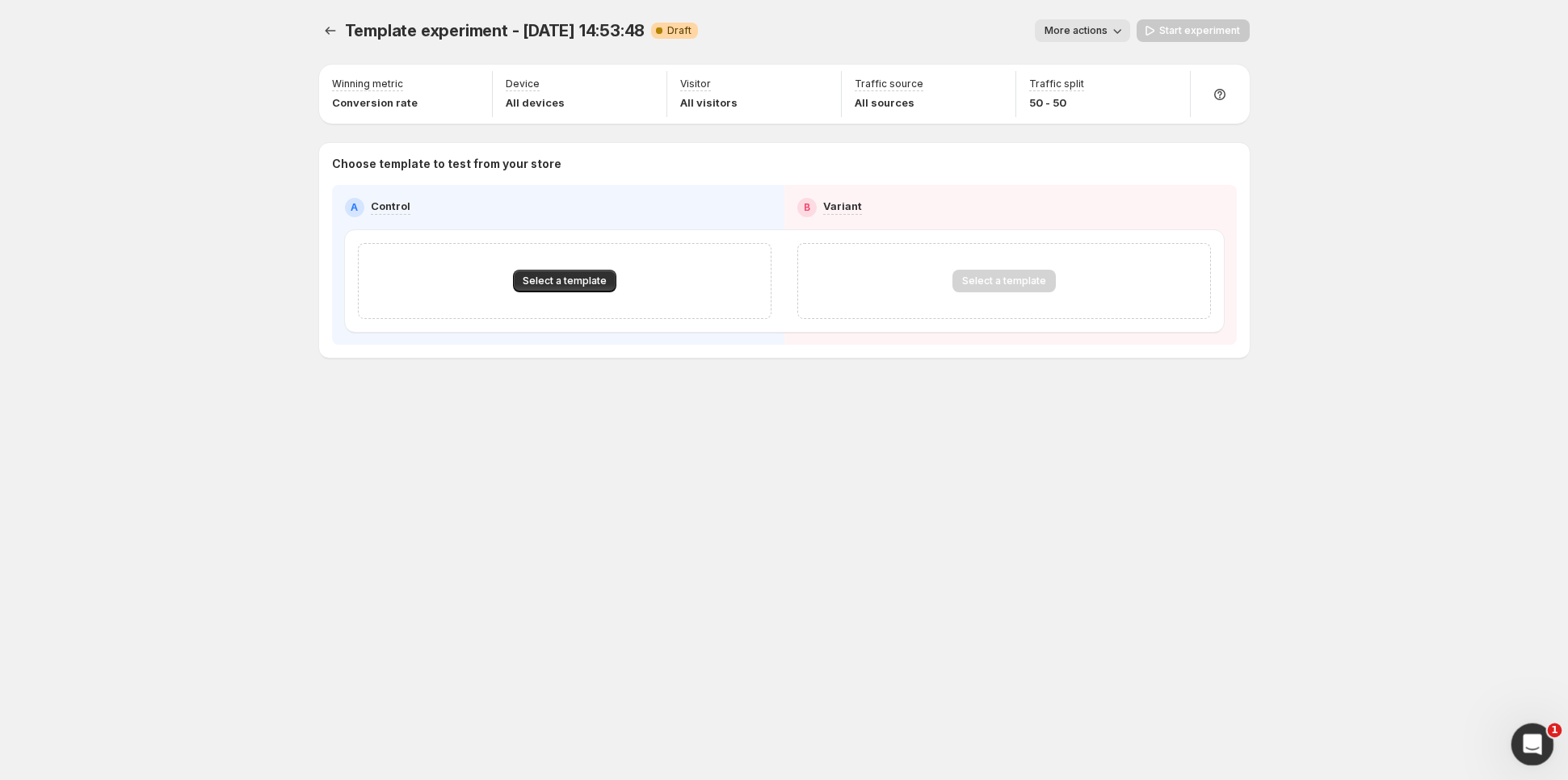
click at [1524, 741] on icon "Open Intercom Messenger" at bounding box center [1530, 742] width 26 height 26
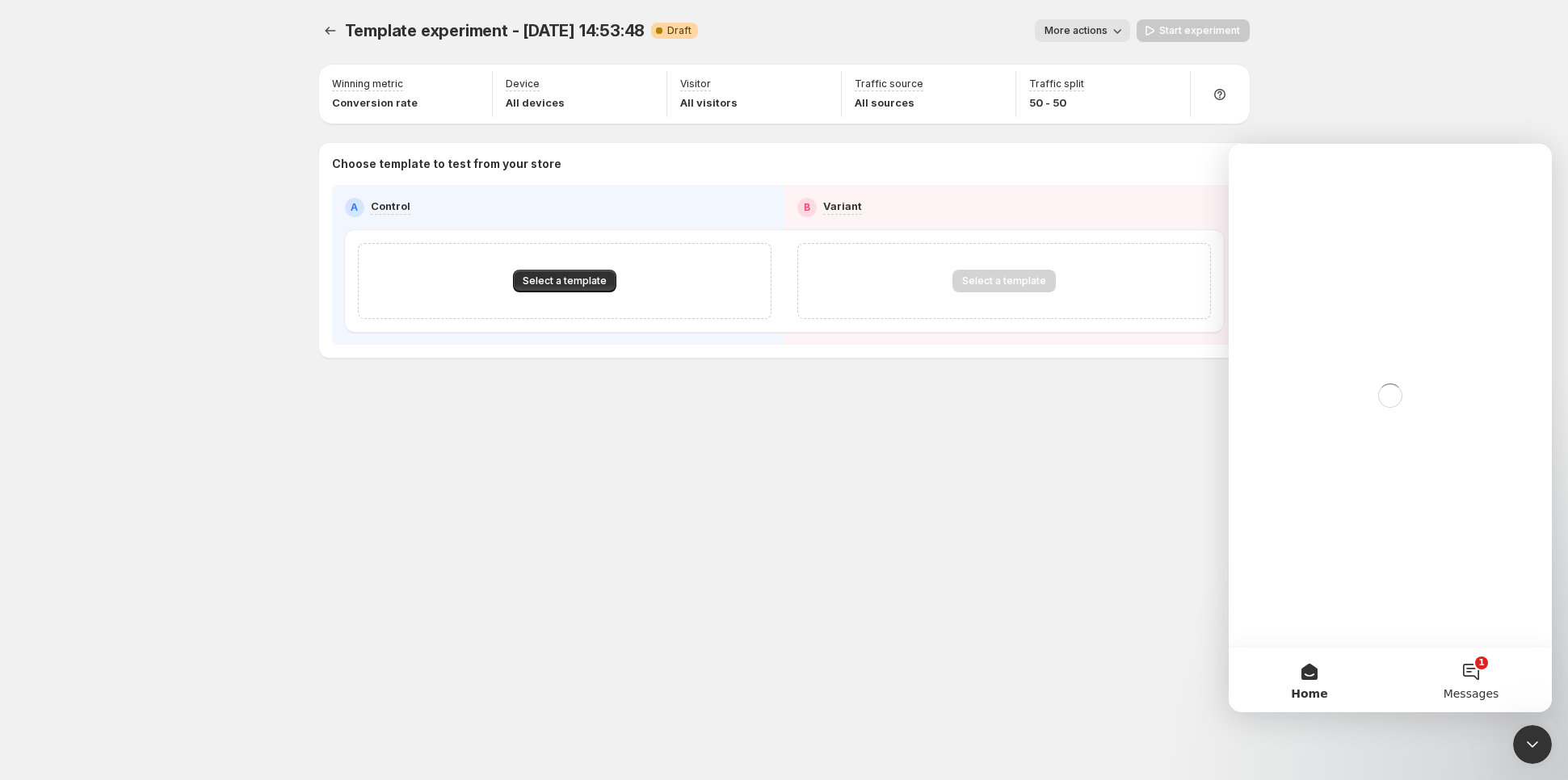
click at [1464, 688] on span "Messages" at bounding box center [1470, 694] width 55 height 12
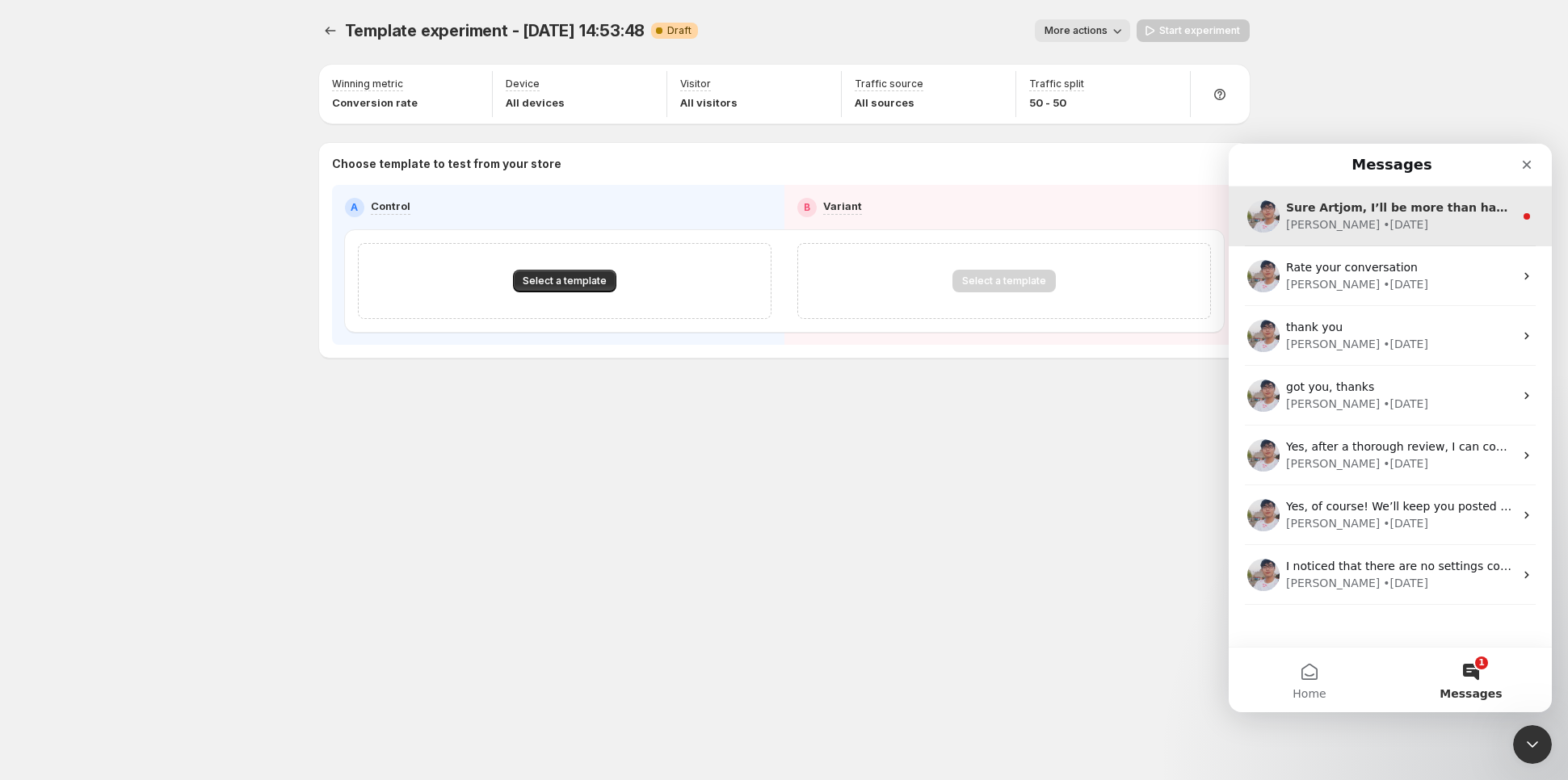
click at [1383, 227] on div "• [DATE]" at bounding box center [1405, 225] width 45 height 17
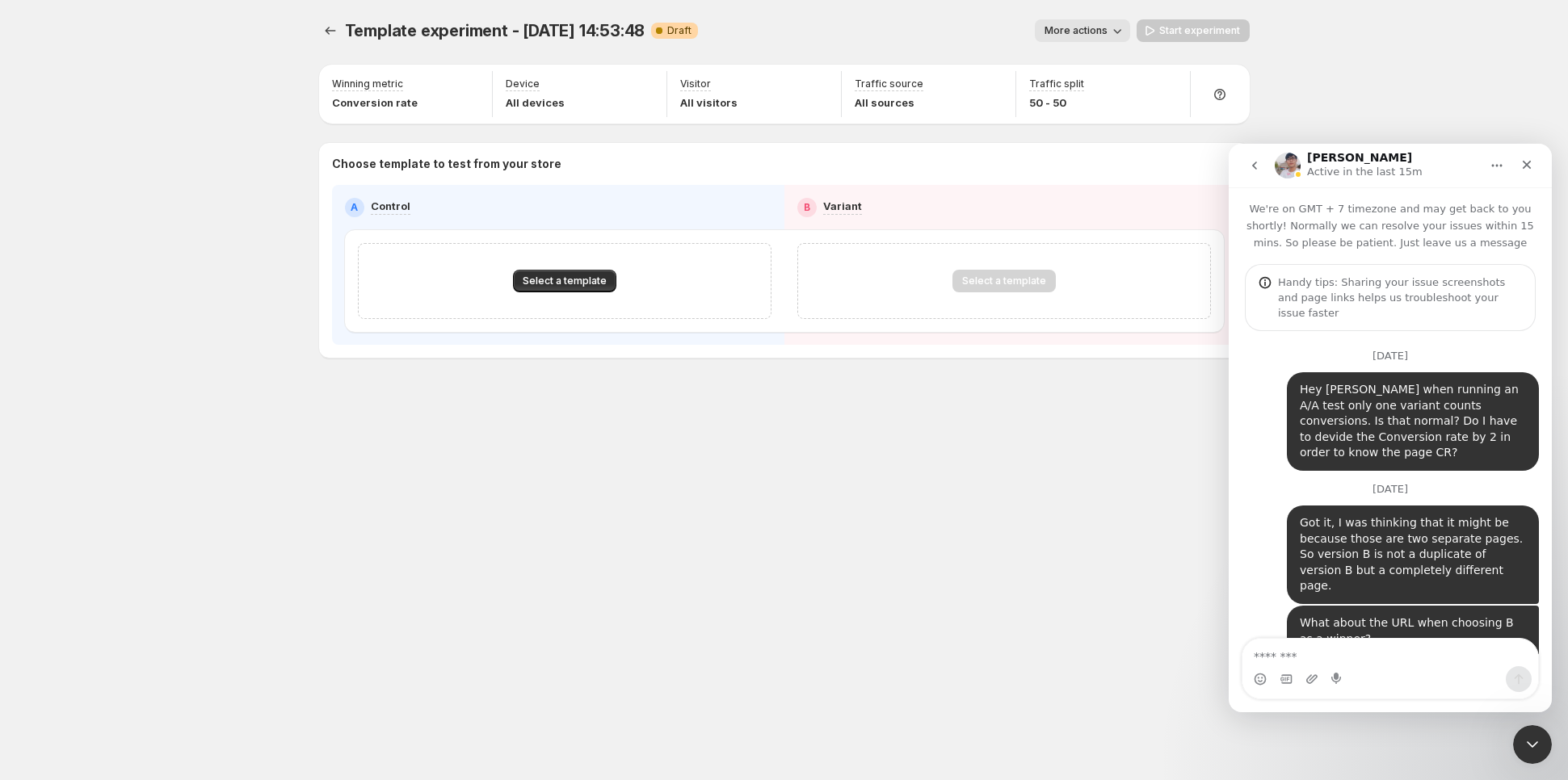
scroll to position [168, 0]
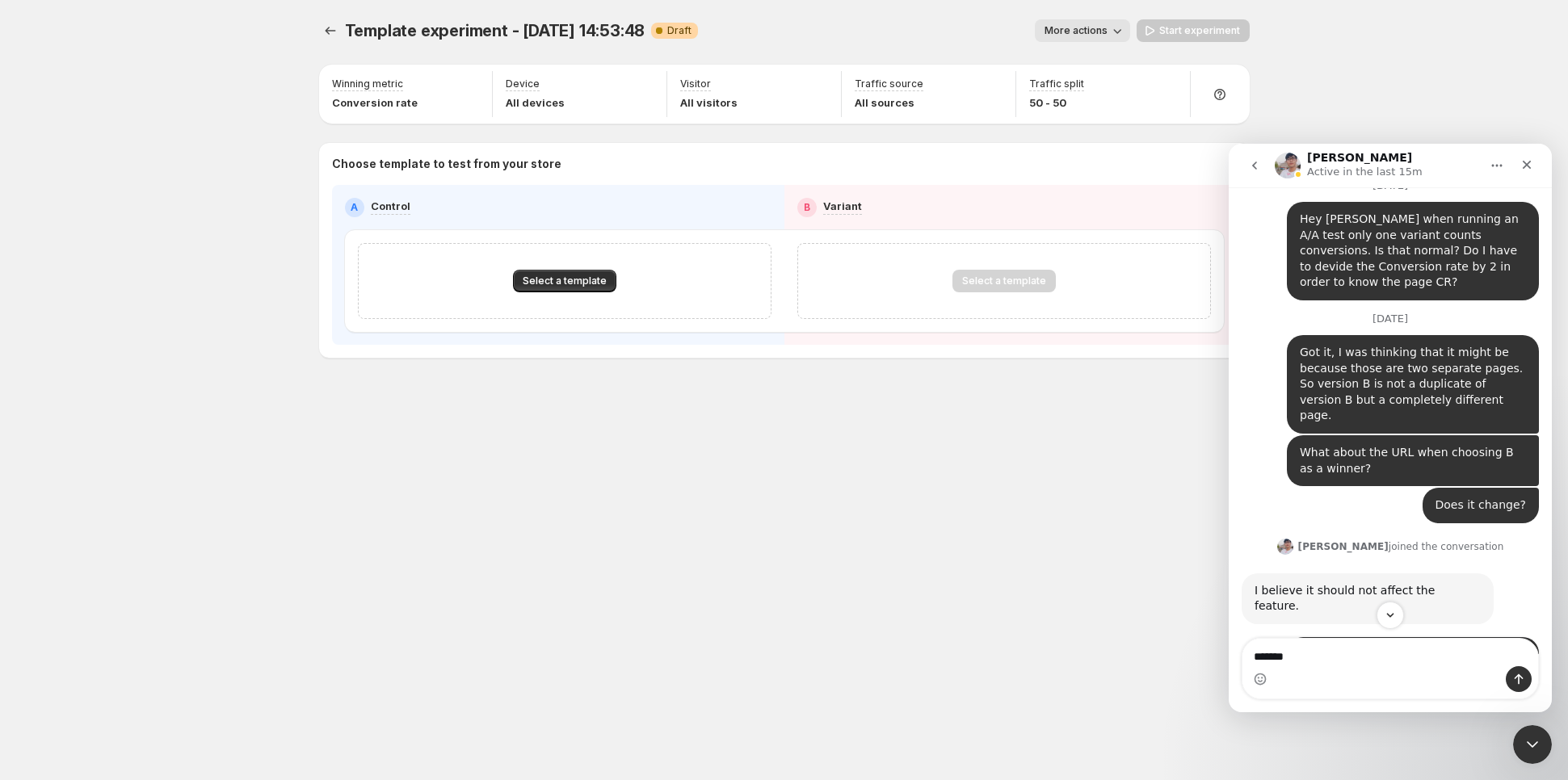
type textarea "********"
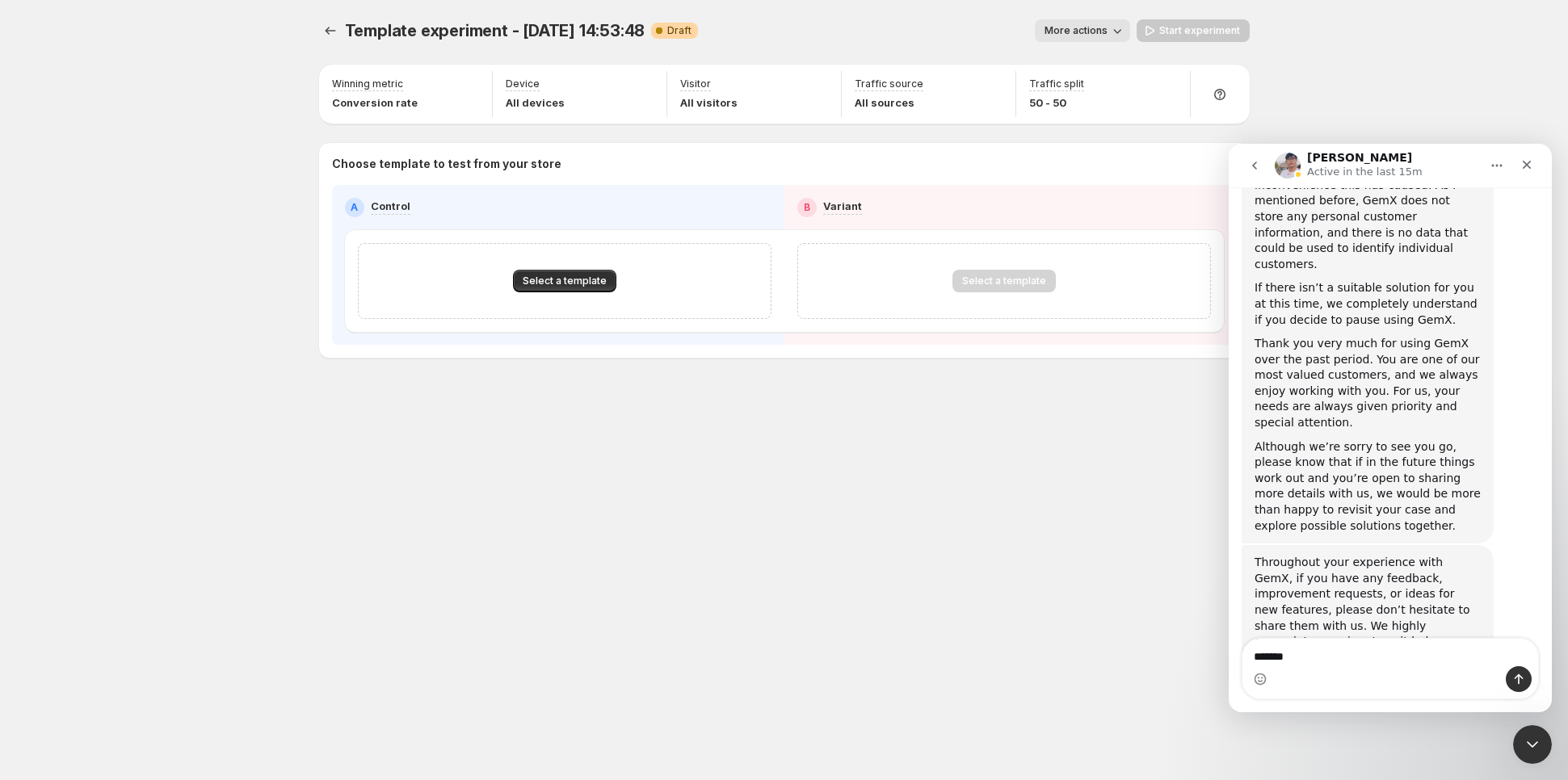
scroll to position [15705, 0]
type textarea "**********"
